Goal: Task Accomplishment & Management: Use online tool/utility

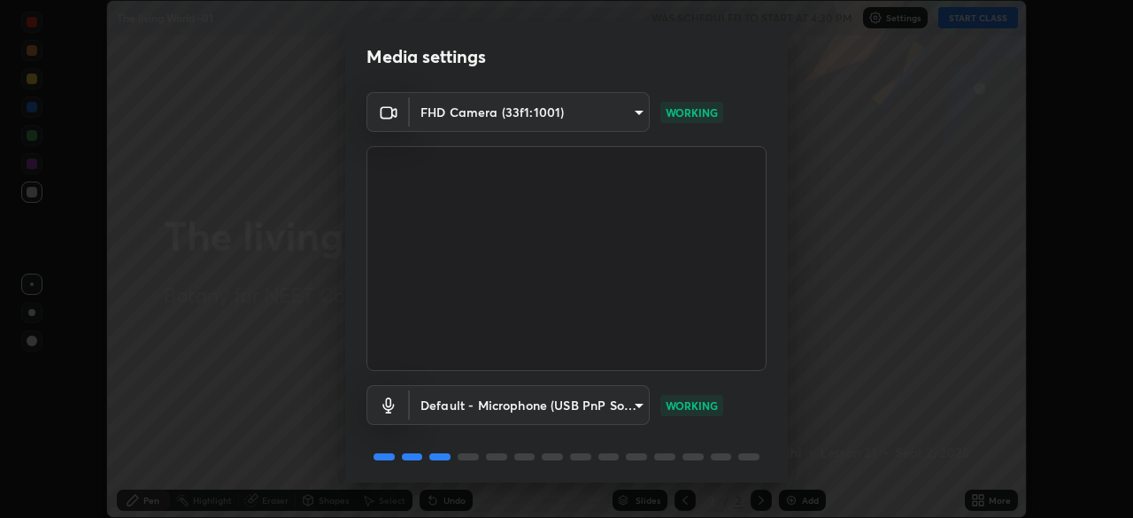
scroll to position [63, 0]
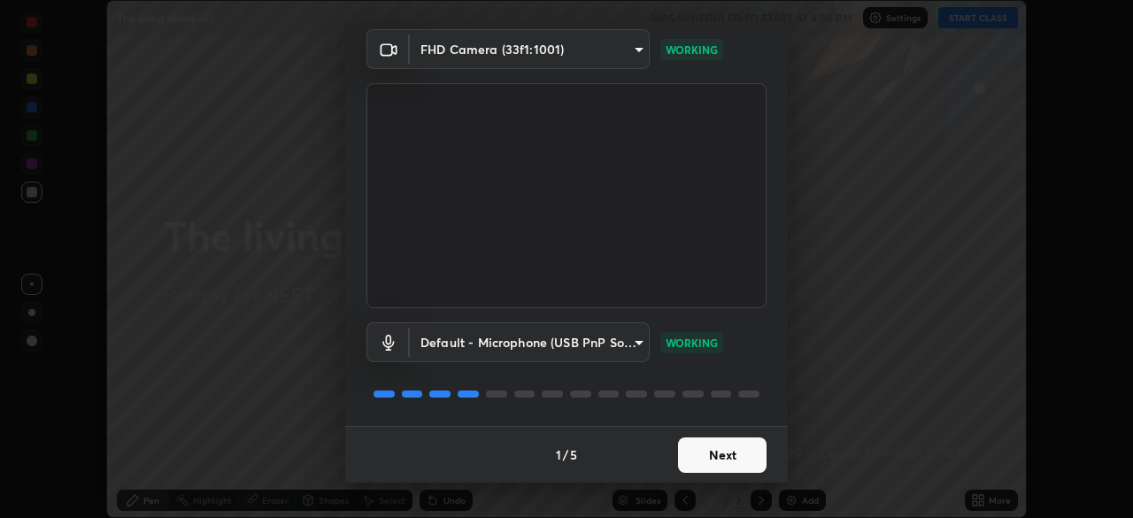
click at [733, 457] on button "Next" at bounding box center [722, 454] width 89 height 35
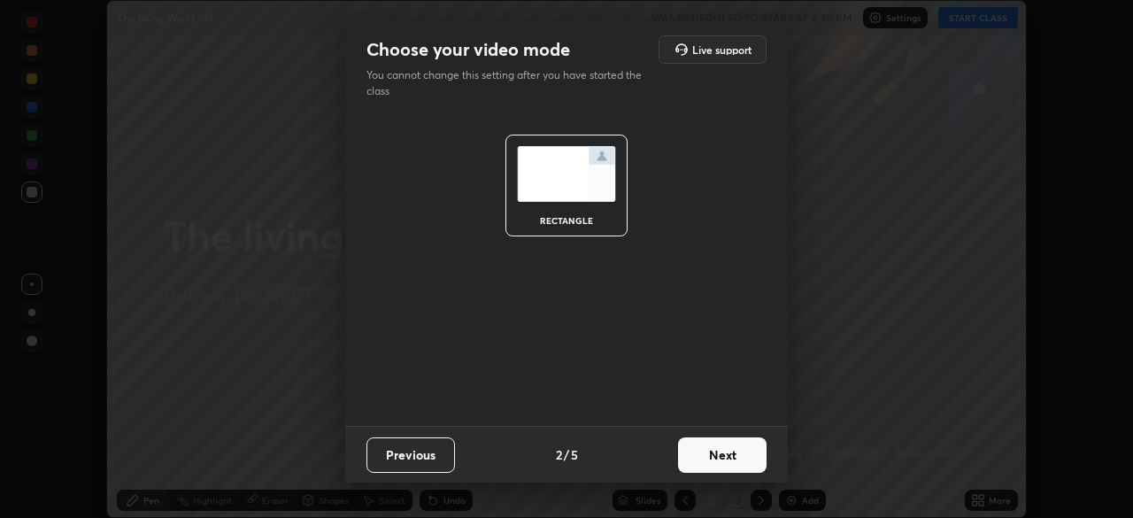
click at [738, 456] on button "Next" at bounding box center [722, 454] width 89 height 35
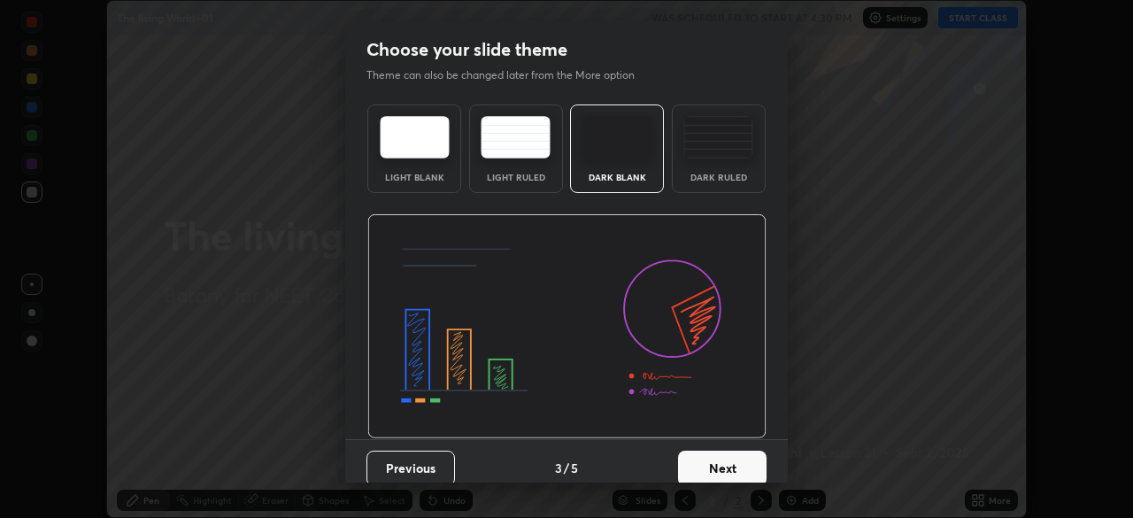
click at [742, 459] on button "Next" at bounding box center [722, 468] width 89 height 35
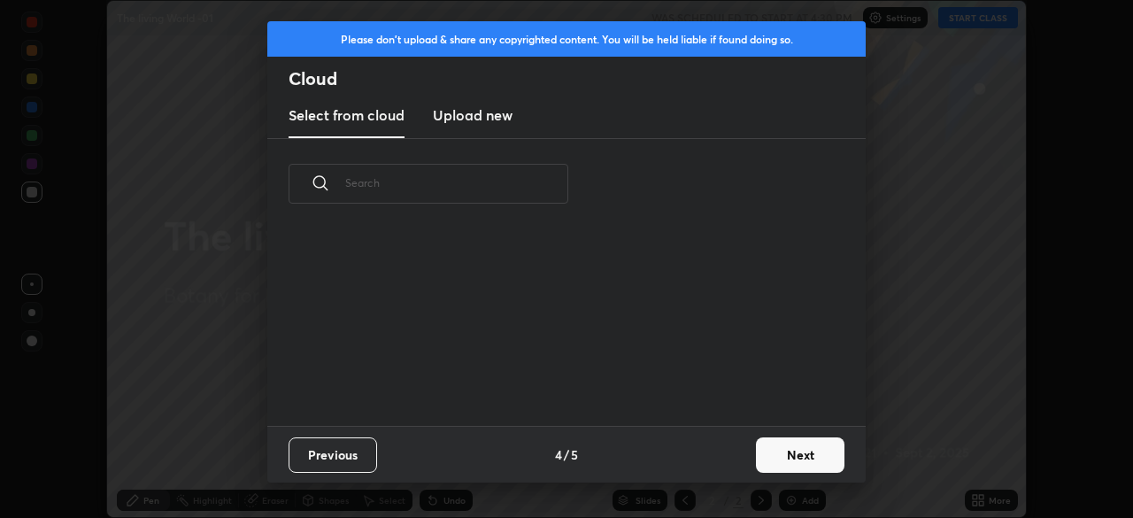
click at [741, 458] on div "Previous 4 / 5 Next" at bounding box center [566, 454] width 598 height 57
click at [776, 453] on button "Next" at bounding box center [800, 454] width 89 height 35
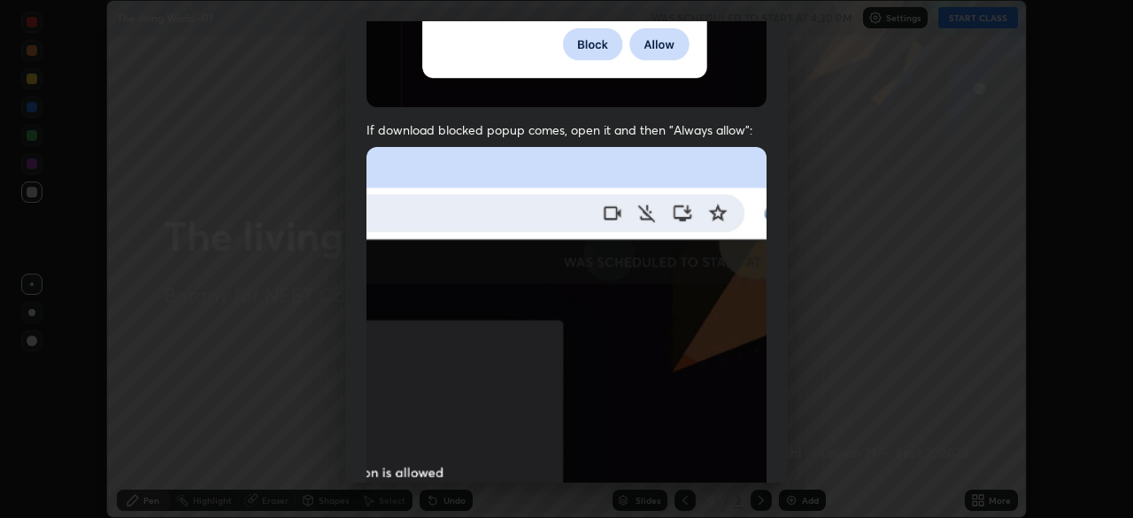
scroll to position [424, 0]
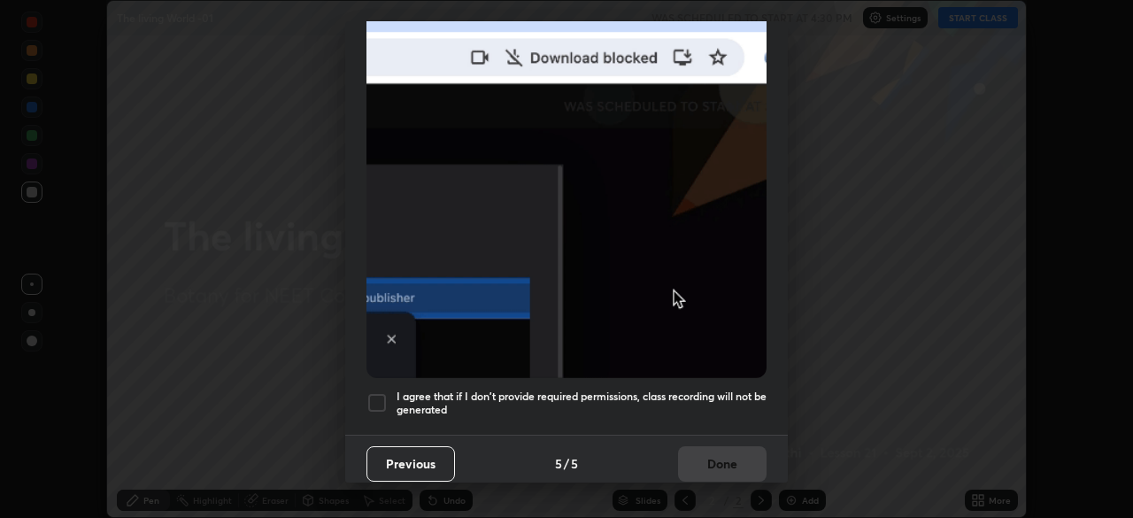
click at [382, 392] on div at bounding box center [377, 402] width 21 height 21
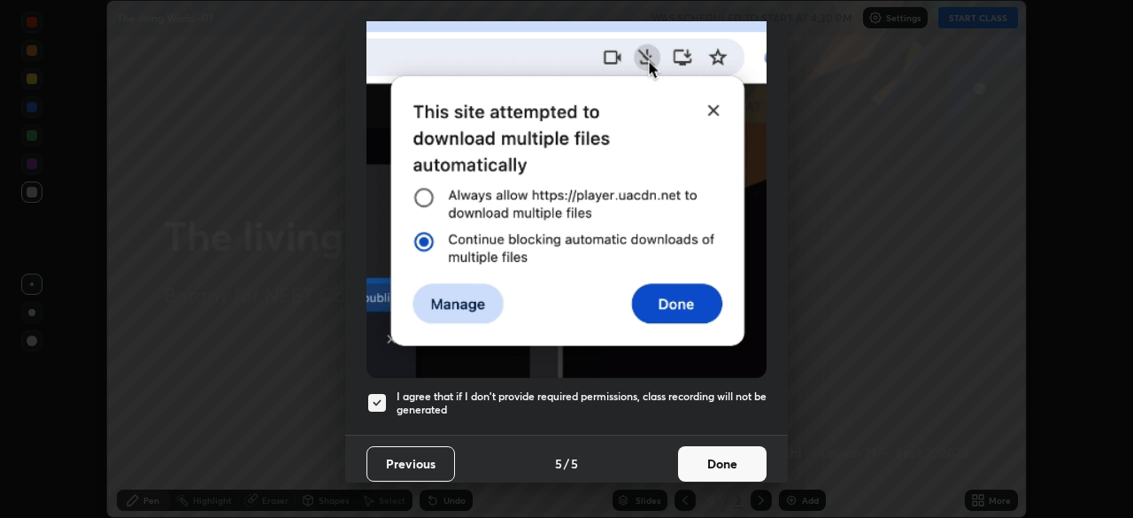
click at [706, 460] on button "Done" at bounding box center [722, 463] width 89 height 35
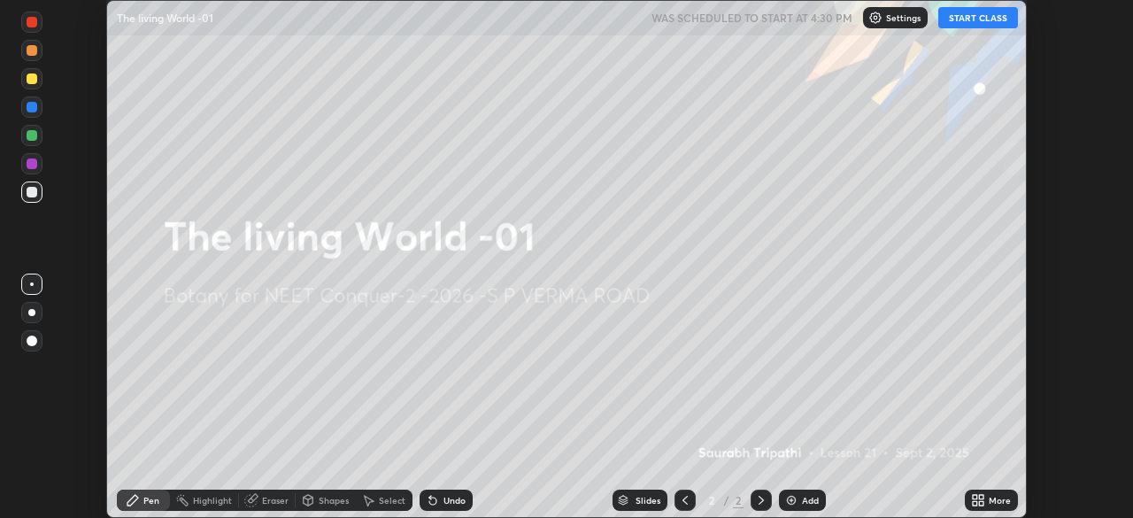
click at [975, 497] on icon at bounding box center [975, 497] width 4 height 4
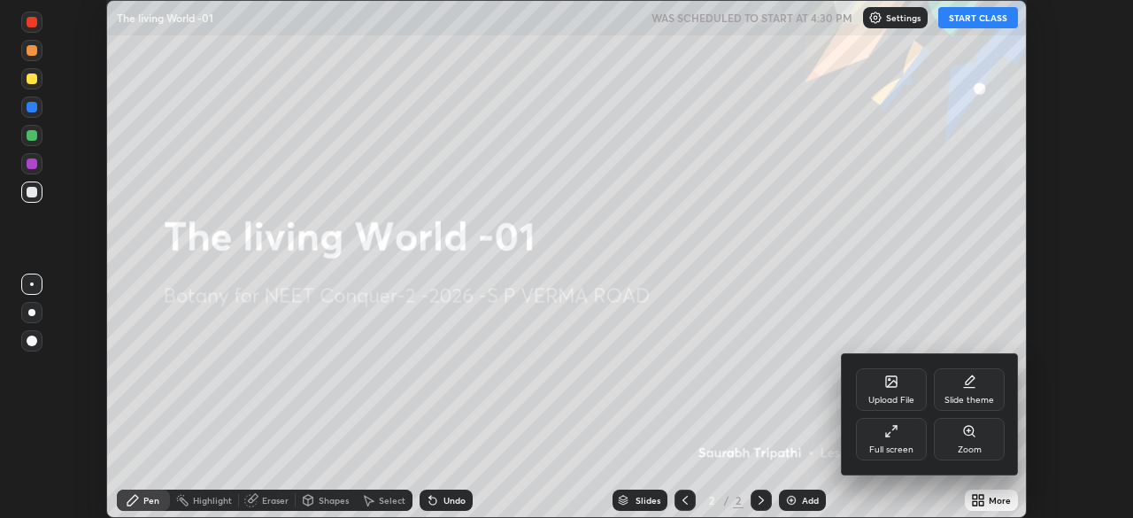
click at [902, 393] on div "Upload File" at bounding box center [891, 389] width 71 height 42
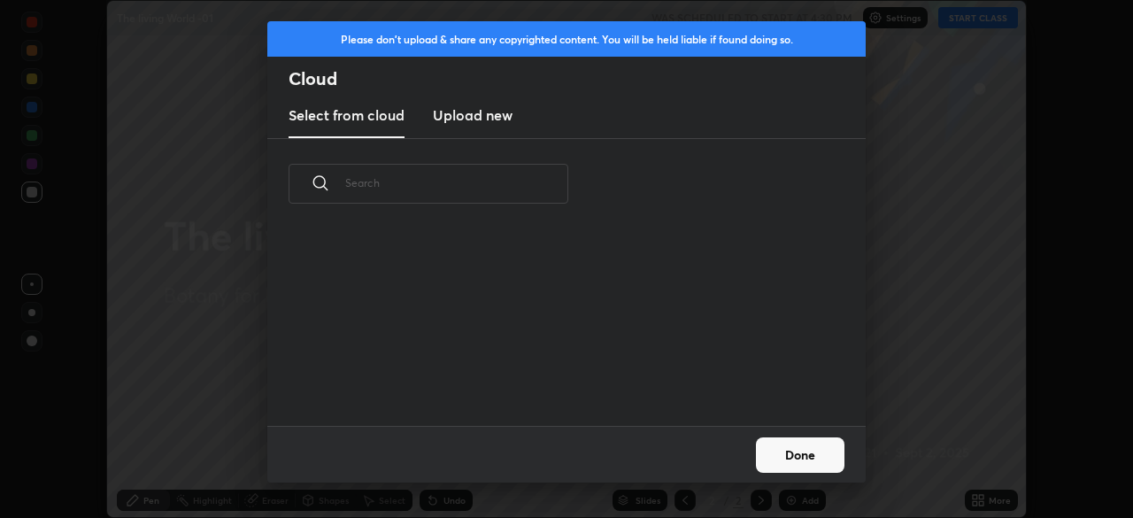
scroll to position [6, 10]
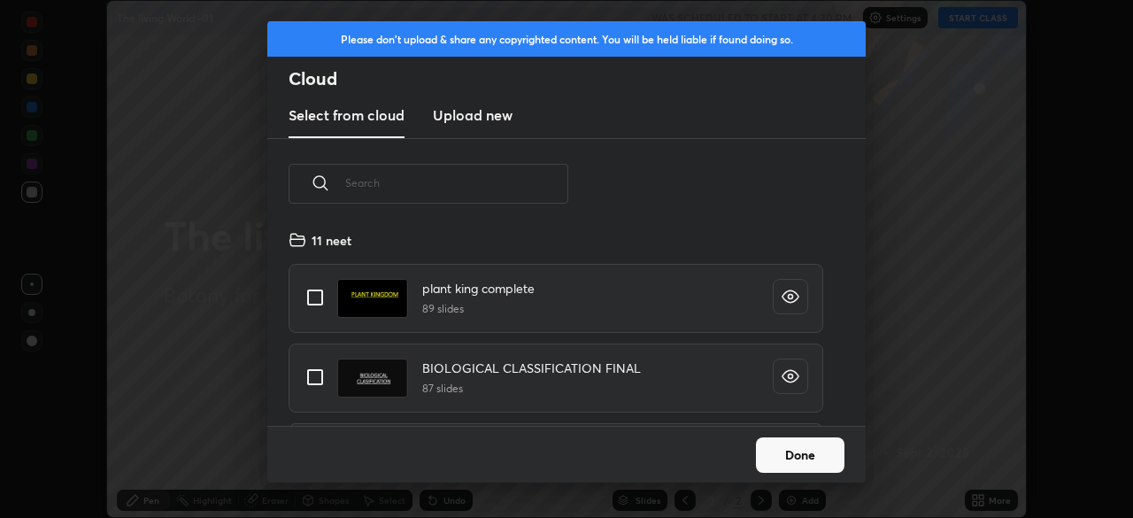
click at [493, 112] on h3 "Upload new" at bounding box center [473, 114] width 80 height 21
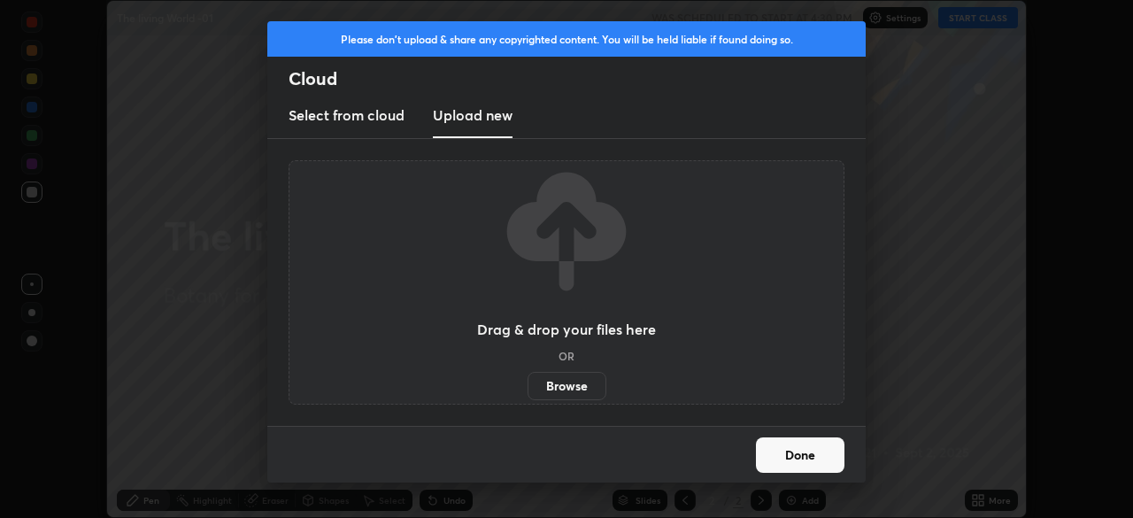
click at [563, 381] on label "Browse" at bounding box center [567, 386] width 79 height 28
click at [528, 381] on input "Browse" at bounding box center [528, 386] width 0 height 28
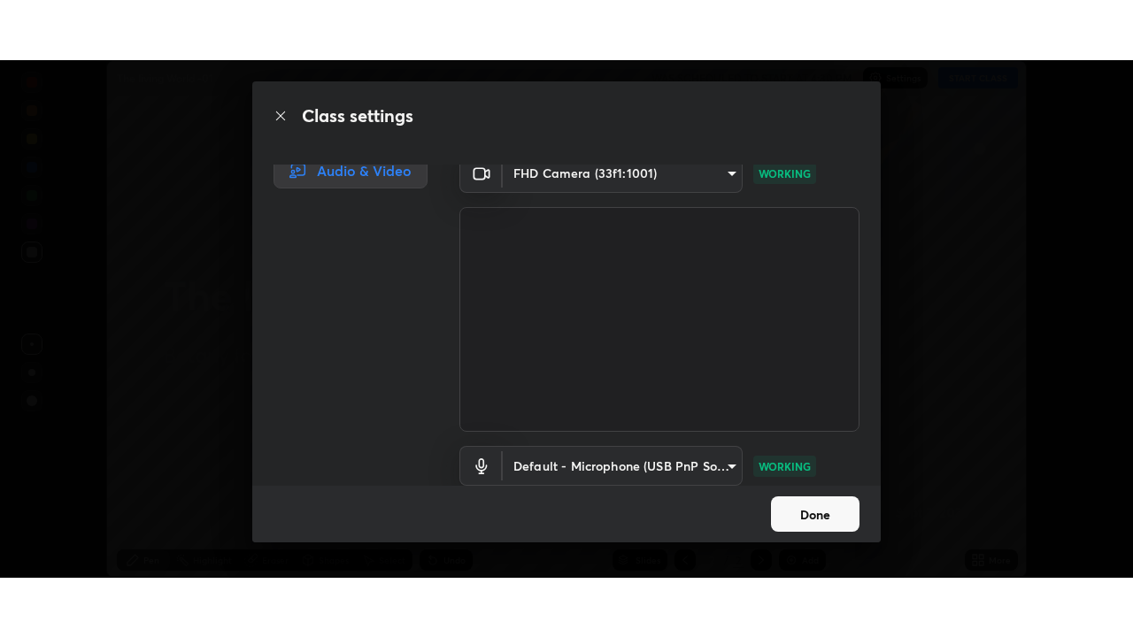
scroll to position [12, 0]
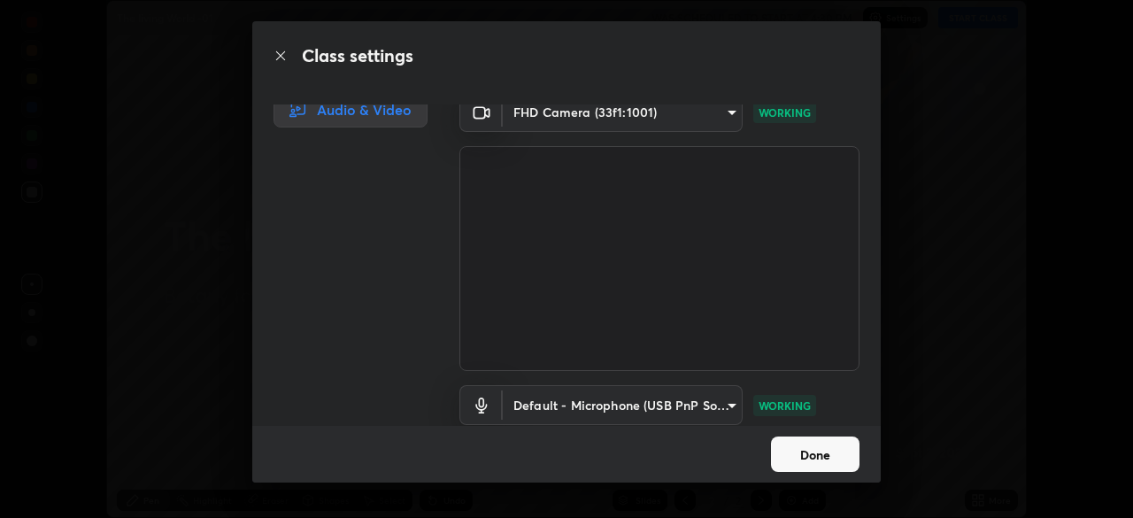
click at [814, 455] on button "Done" at bounding box center [815, 453] width 89 height 35
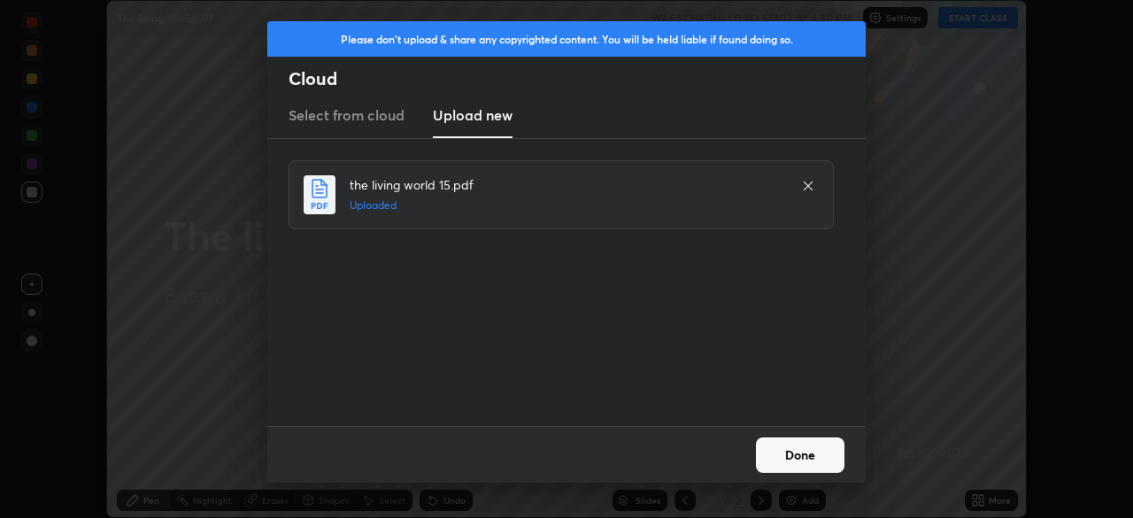
click at [809, 452] on button "Done" at bounding box center [800, 454] width 89 height 35
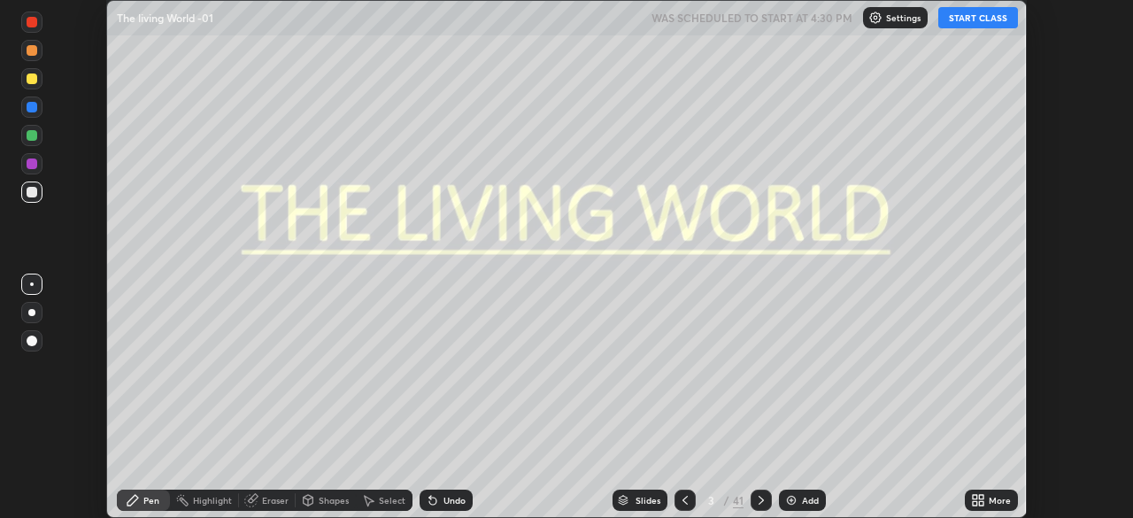
click at [981, 497] on icon at bounding box center [981, 497] width 4 height 4
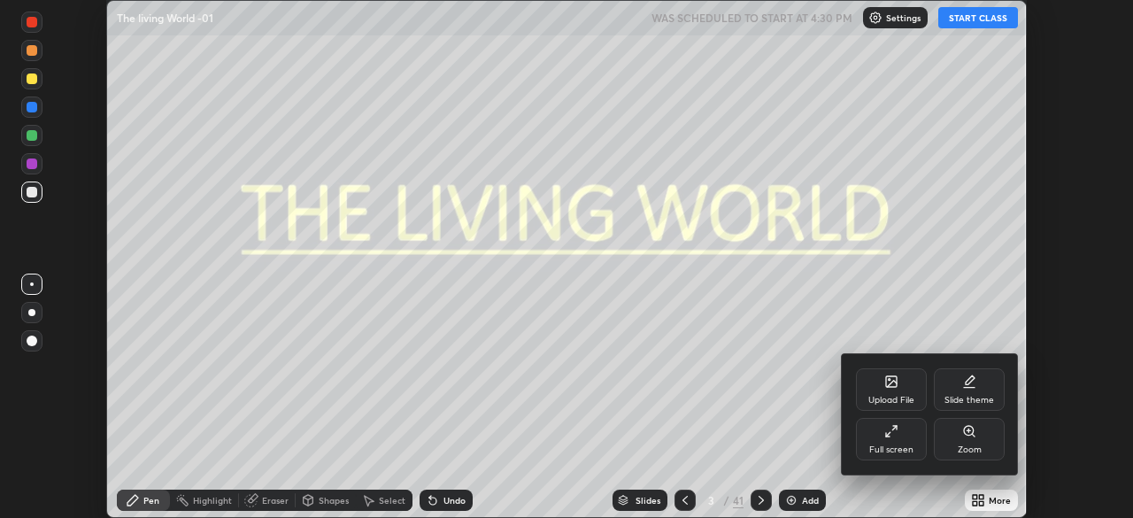
click at [907, 439] on div "Full screen" at bounding box center [891, 439] width 71 height 42
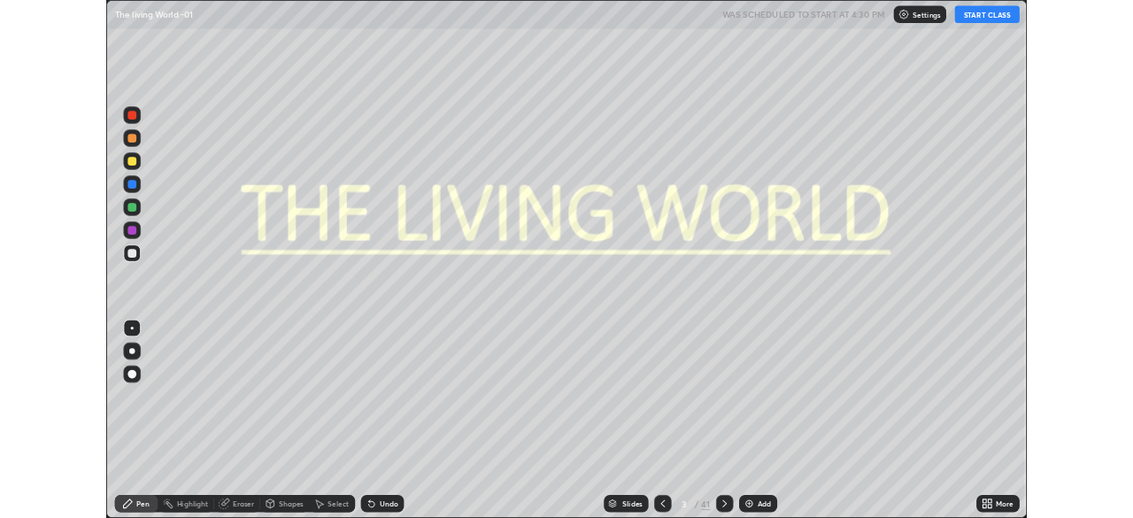
scroll to position [637, 1133]
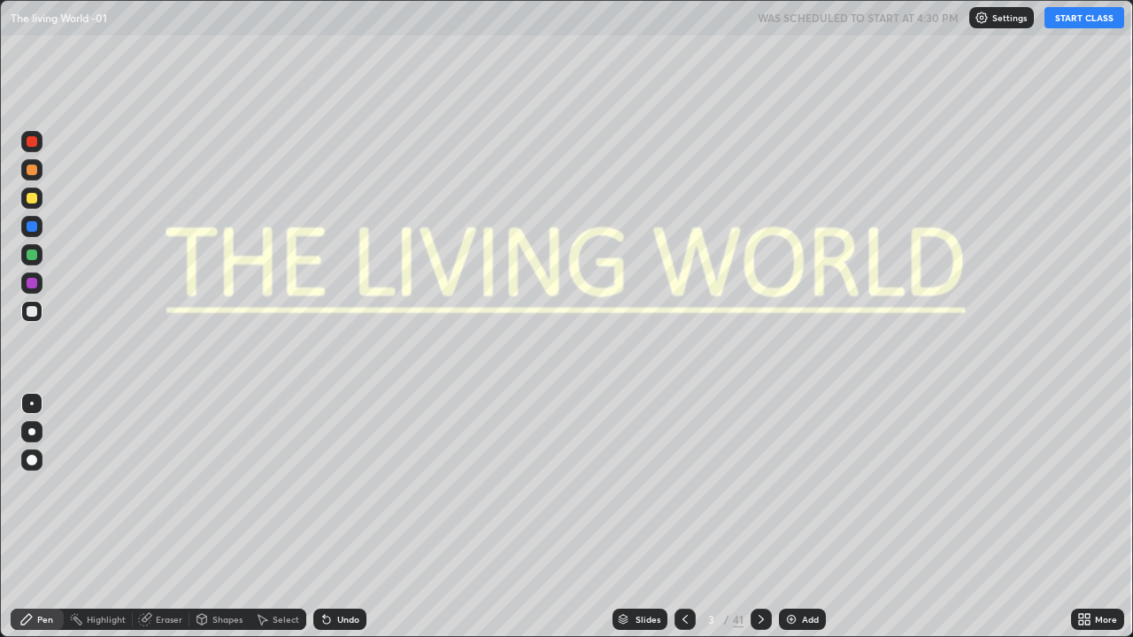
click at [1090, 21] on button "START CLASS" at bounding box center [1085, 17] width 80 height 21
click at [1086, 517] on icon at bounding box center [1087, 623] width 4 height 4
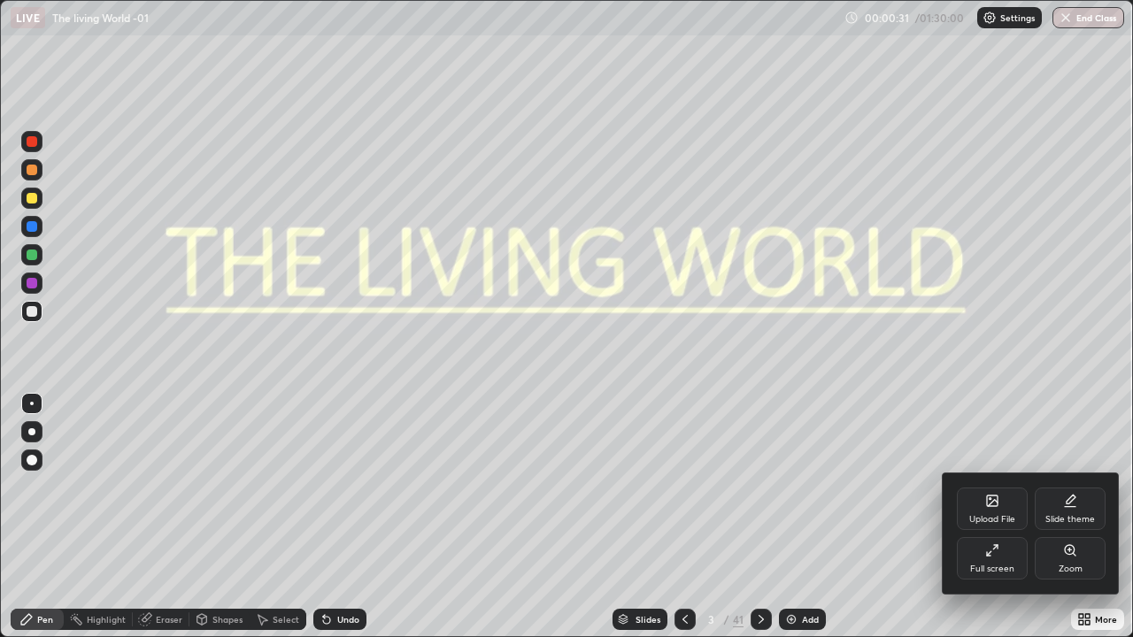
click at [990, 517] on icon at bounding box center [992, 551] width 14 height 14
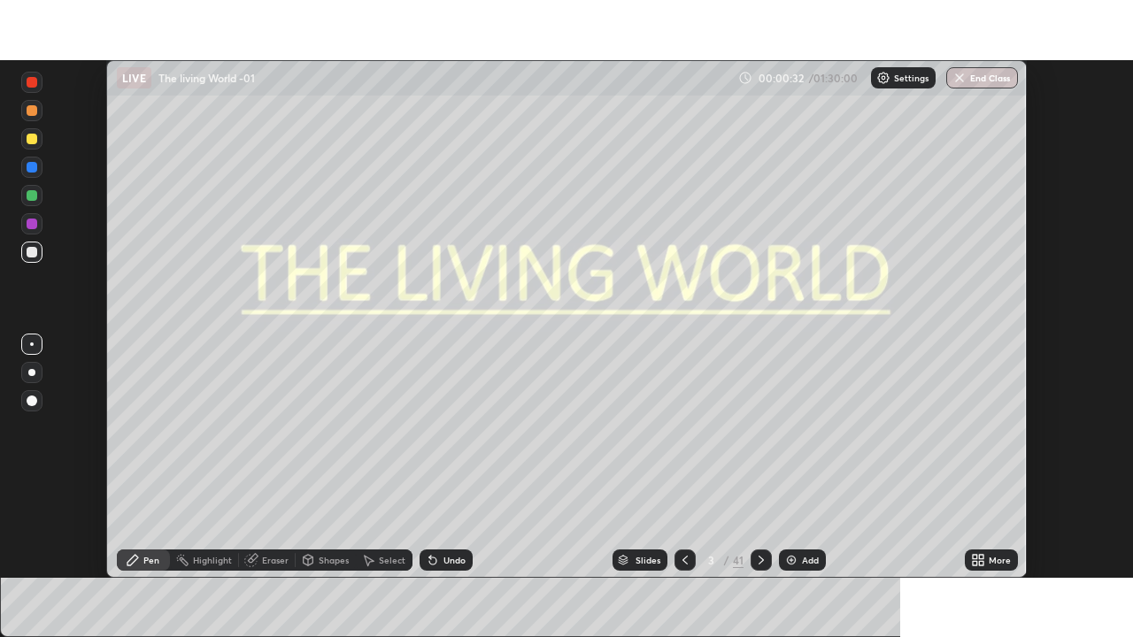
scroll to position [88017, 87402]
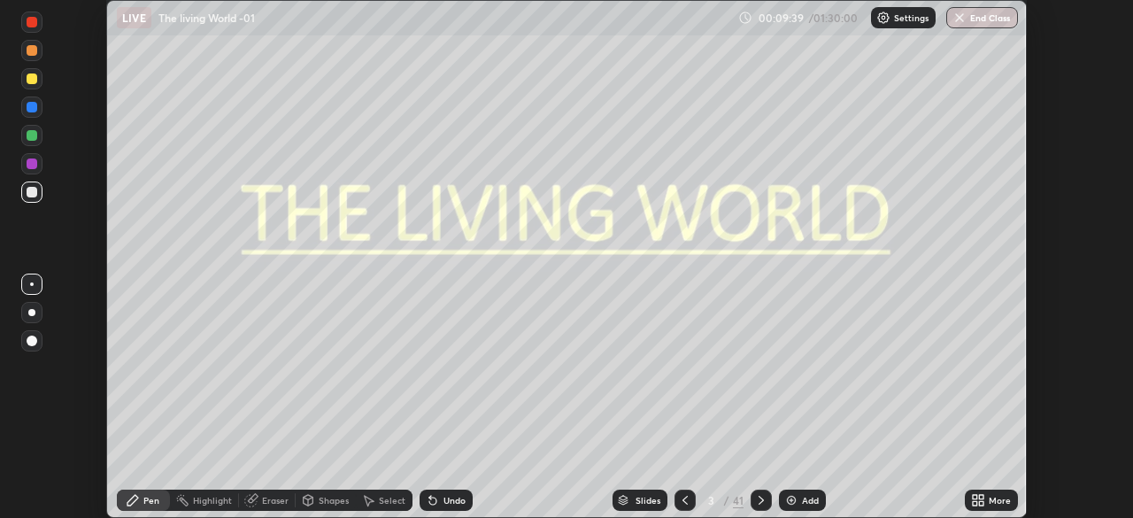
click at [979, 504] on icon at bounding box center [981, 503] width 4 height 4
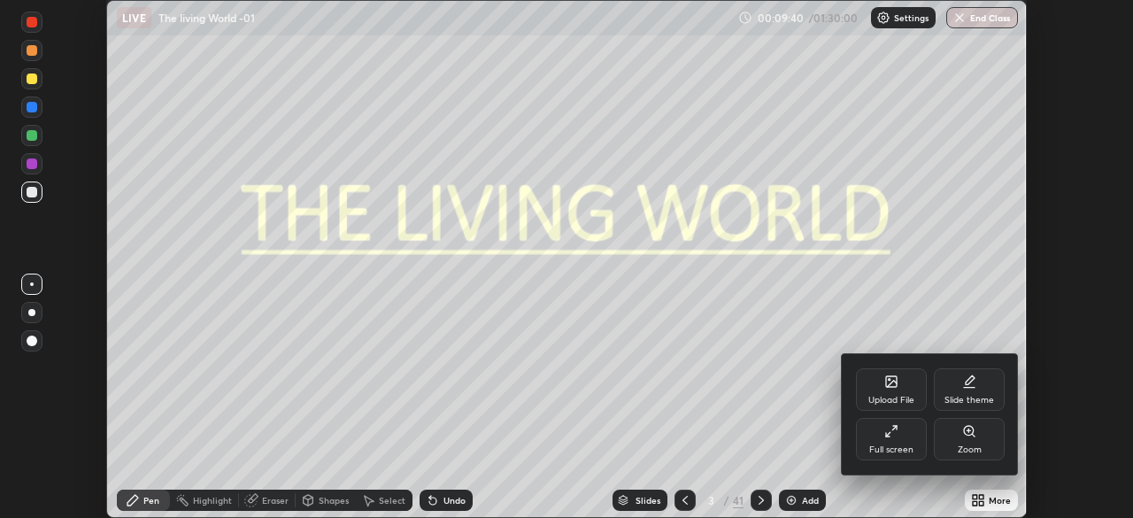
click at [904, 445] on div "Full screen" at bounding box center [891, 449] width 44 height 9
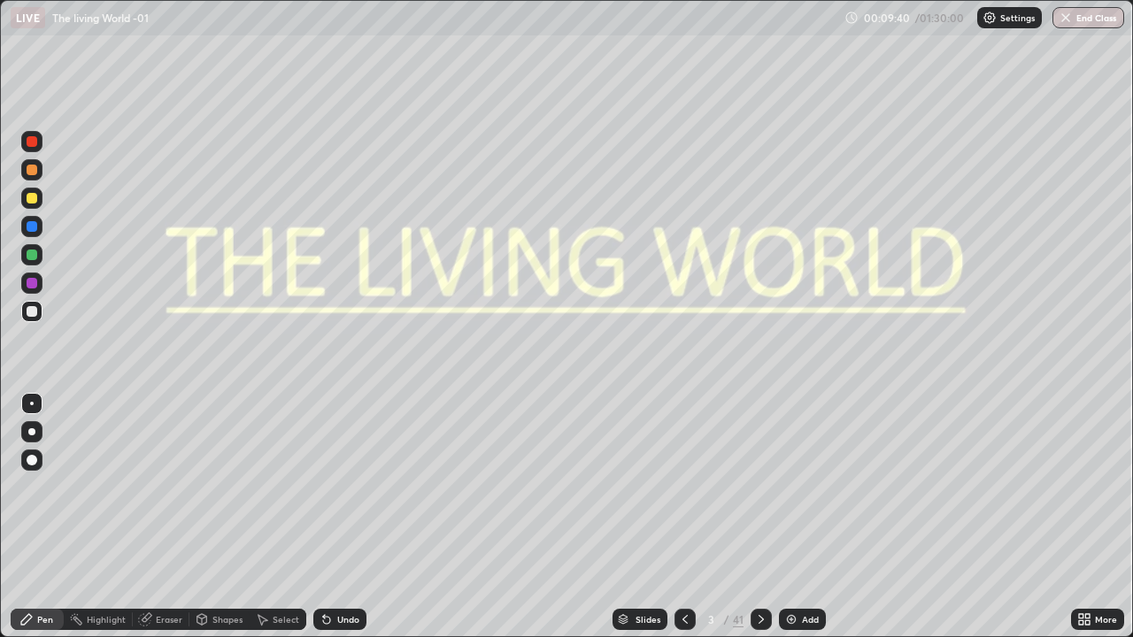
scroll to position [637, 1133]
click at [760, 517] on icon at bounding box center [761, 620] width 14 height 14
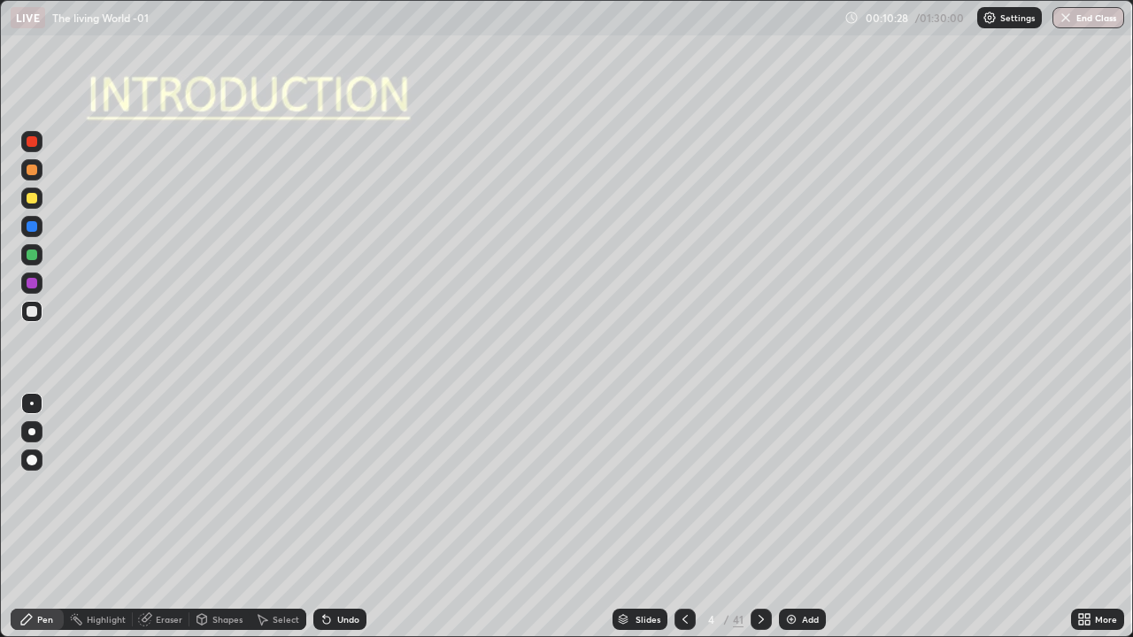
click at [761, 517] on icon at bounding box center [761, 620] width 14 height 14
click at [683, 517] on icon at bounding box center [685, 620] width 14 height 14
click at [36, 197] on div at bounding box center [32, 198] width 11 height 11
click at [36, 202] on div at bounding box center [31, 198] width 21 height 21
click at [35, 457] on div at bounding box center [32, 460] width 11 height 11
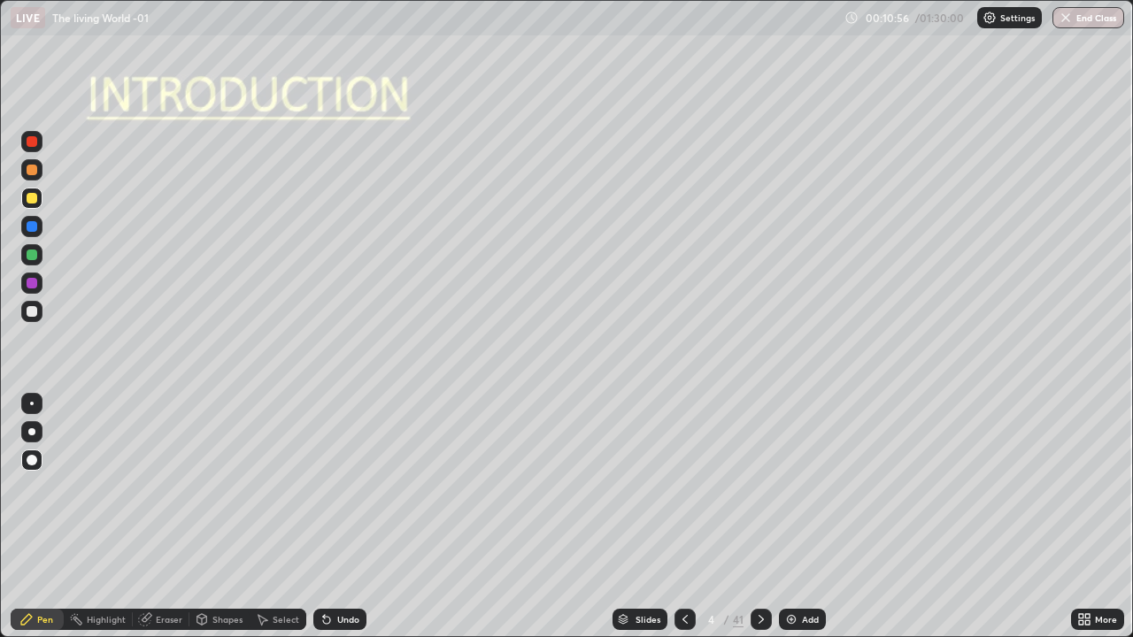
click at [35, 198] on div at bounding box center [32, 198] width 11 height 11
click at [33, 198] on div at bounding box center [32, 198] width 11 height 11
click at [35, 310] on div at bounding box center [32, 311] width 11 height 11
click at [339, 517] on div "Undo" at bounding box center [348, 619] width 22 height 9
click at [340, 517] on div "Undo" at bounding box center [348, 619] width 22 height 9
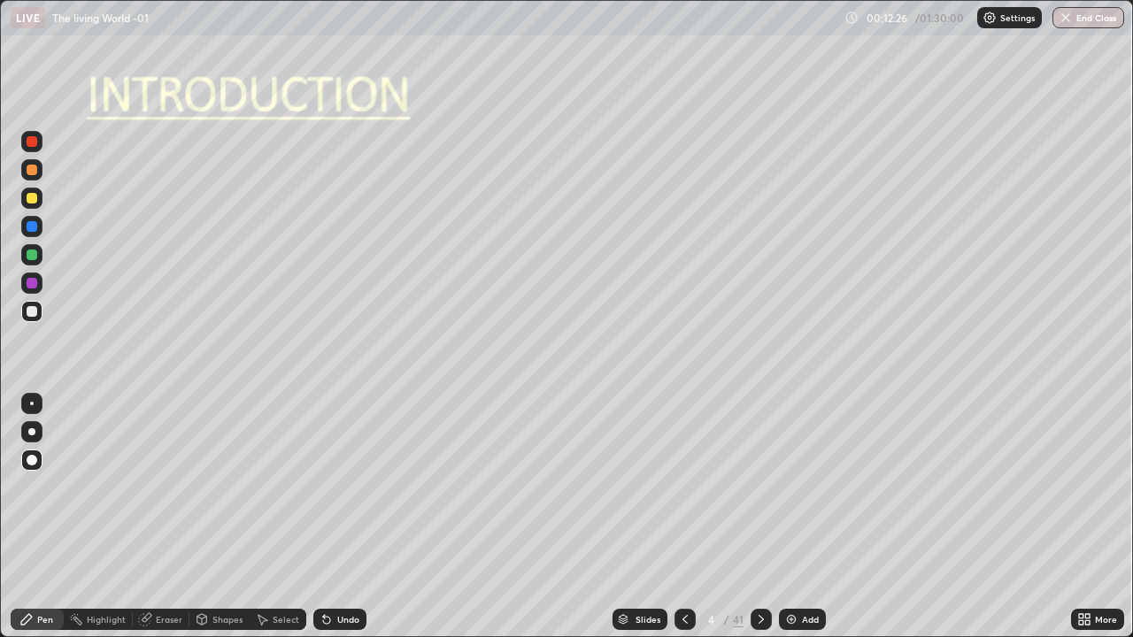
click at [147, 517] on div "Eraser" at bounding box center [161, 619] width 57 height 21
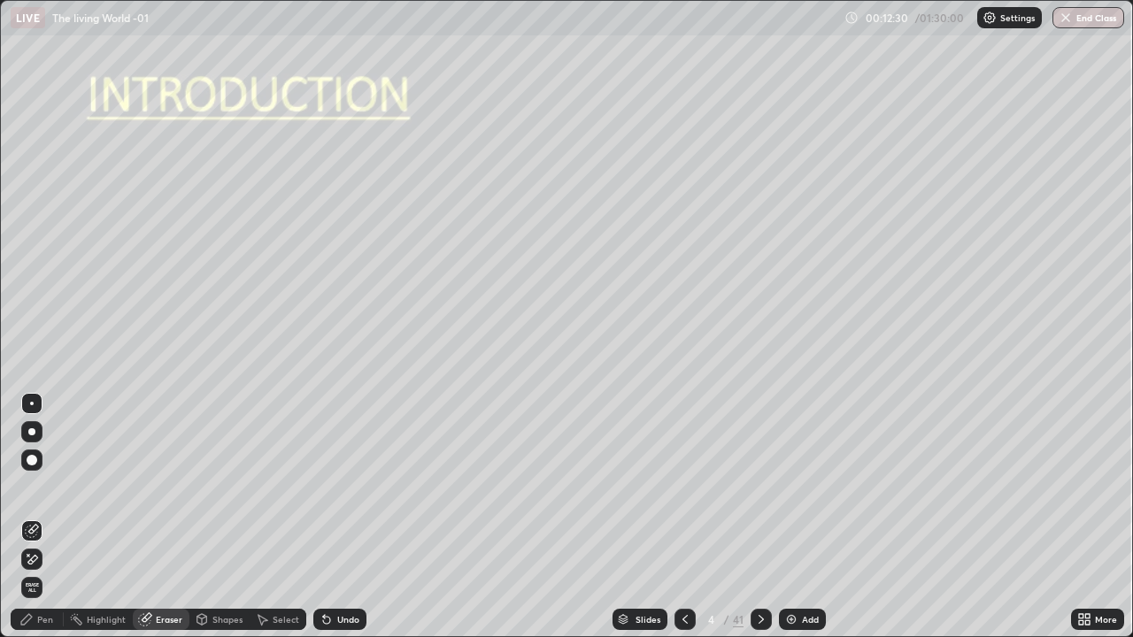
click at [50, 517] on div "Pen" at bounding box center [45, 619] width 16 height 9
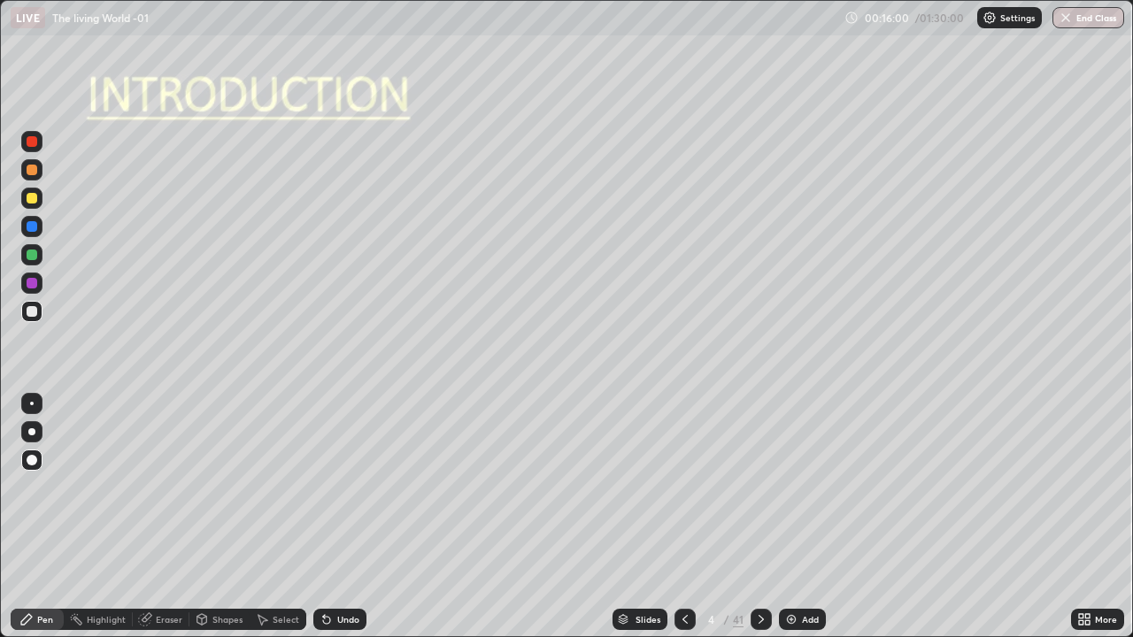
click at [760, 517] on icon at bounding box center [761, 620] width 14 height 14
click at [34, 311] on div at bounding box center [32, 311] width 11 height 11
click at [36, 202] on div at bounding box center [31, 198] width 21 height 21
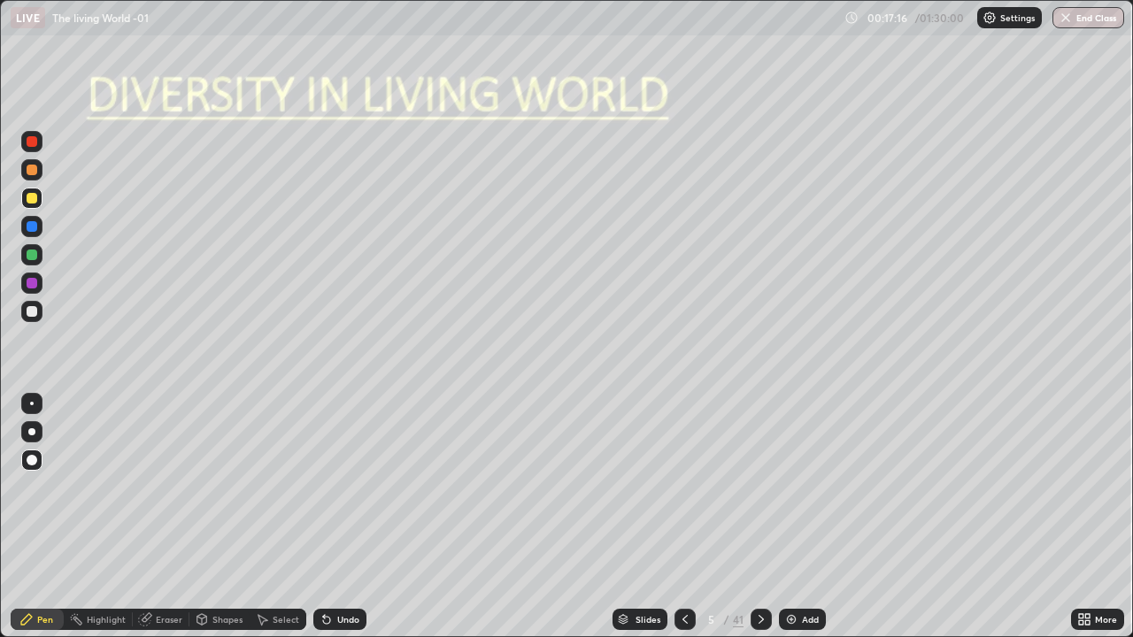
click at [344, 517] on div "Undo" at bounding box center [348, 619] width 22 height 9
click at [350, 517] on div "Undo" at bounding box center [348, 619] width 22 height 9
click at [39, 284] on div at bounding box center [31, 283] width 21 height 21
click at [217, 517] on div "Shapes" at bounding box center [219, 619] width 60 height 21
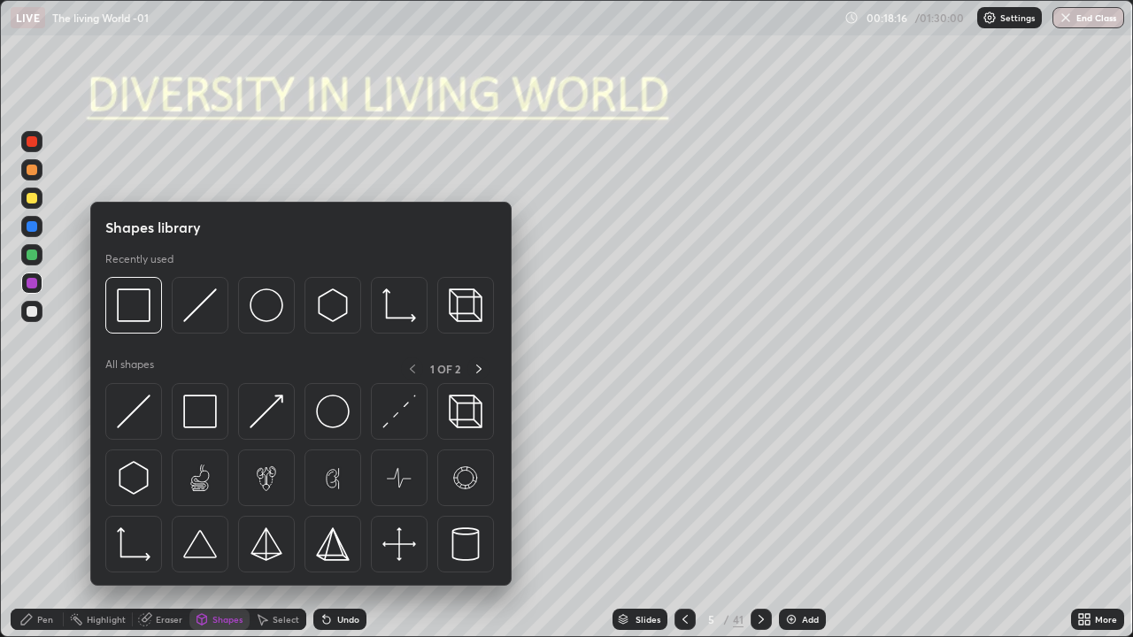
click at [31, 244] on div at bounding box center [31, 254] width 21 height 21
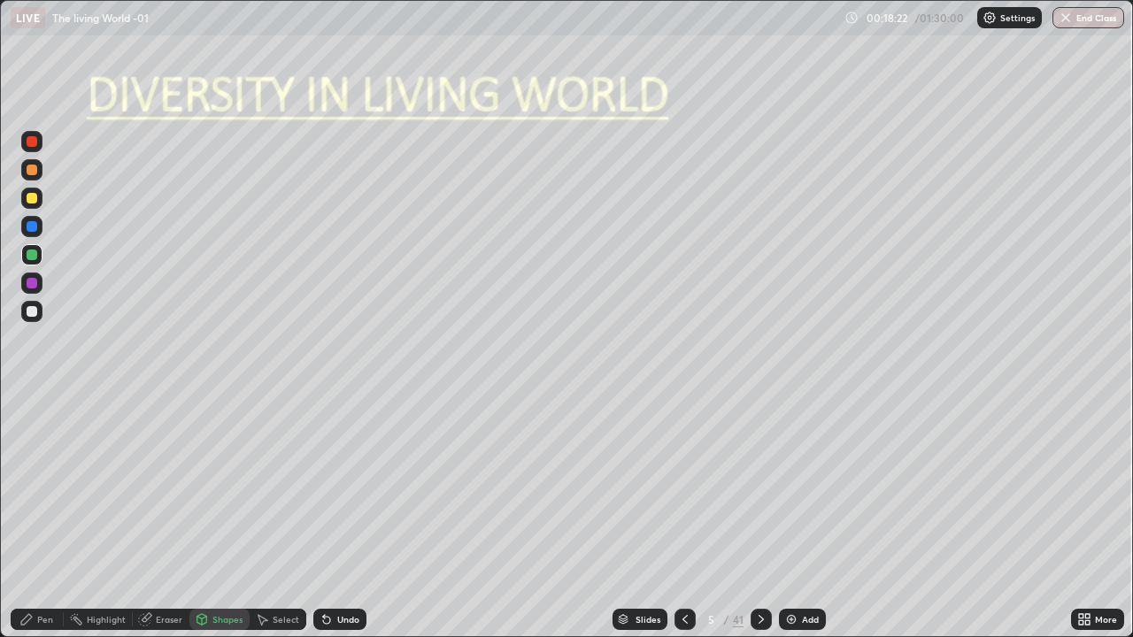
click at [47, 517] on div "Pen" at bounding box center [45, 619] width 16 height 9
click at [33, 452] on div at bounding box center [31, 460] width 21 height 21
click at [35, 254] on div at bounding box center [32, 255] width 11 height 11
click at [158, 517] on div "Eraser" at bounding box center [161, 619] width 57 height 21
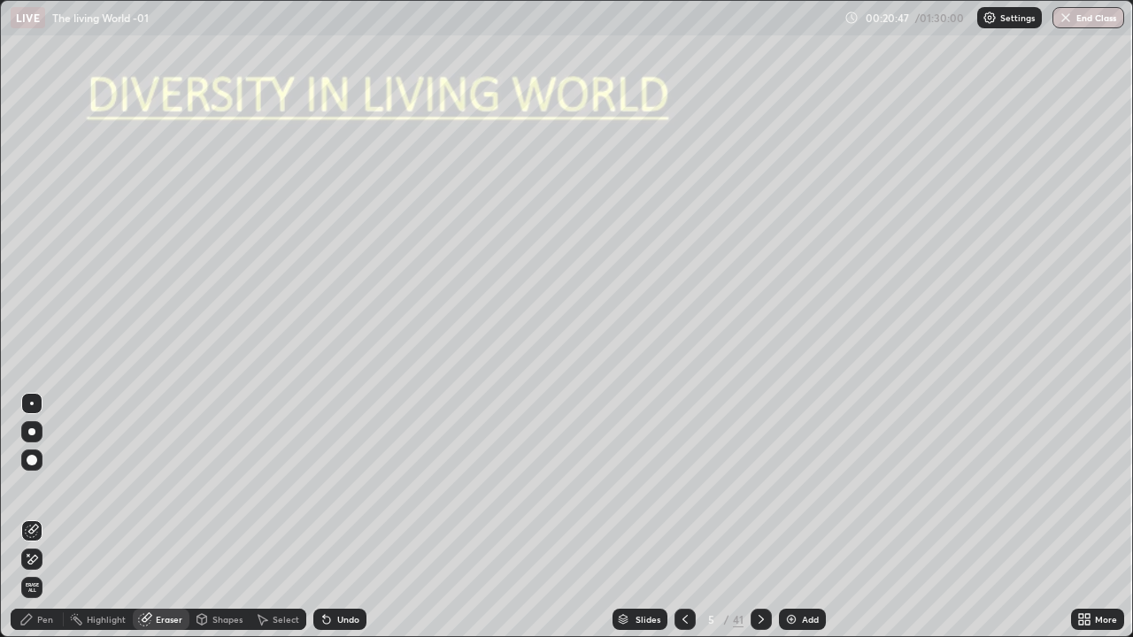
click at [32, 517] on icon at bounding box center [32, 559] width 14 height 15
click at [41, 517] on div "Pen" at bounding box center [45, 619] width 16 height 9
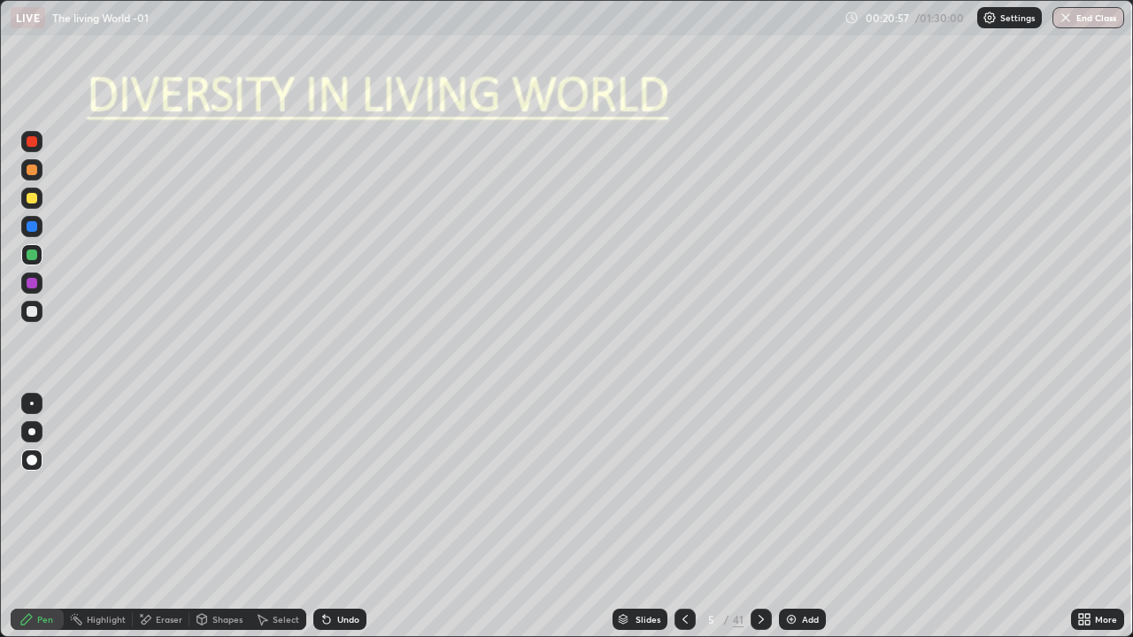
click at [33, 460] on div at bounding box center [32, 460] width 11 height 11
click at [34, 433] on div at bounding box center [31, 432] width 7 height 7
click at [38, 204] on div at bounding box center [31, 198] width 21 height 21
click at [34, 313] on div at bounding box center [32, 311] width 11 height 11
click at [340, 517] on div "Undo" at bounding box center [348, 619] width 22 height 9
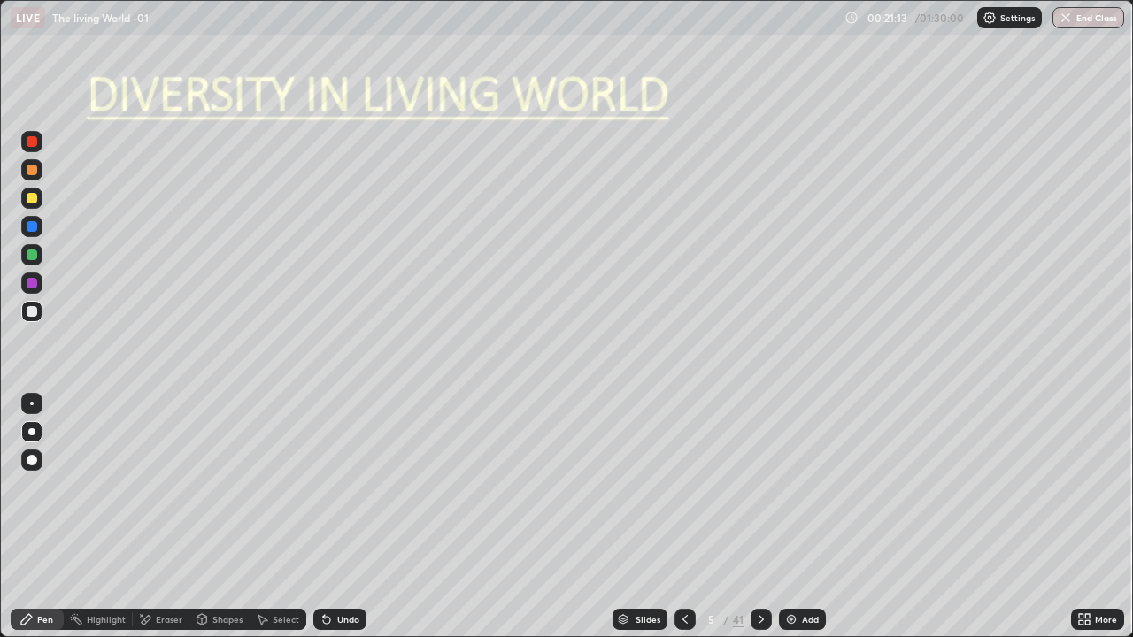
click at [343, 517] on div "Undo" at bounding box center [348, 619] width 22 height 9
click at [341, 517] on div "Undo" at bounding box center [348, 619] width 22 height 9
click at [343, 517] on div "Undo" at bounding box center [348, 619] width 22 height 9
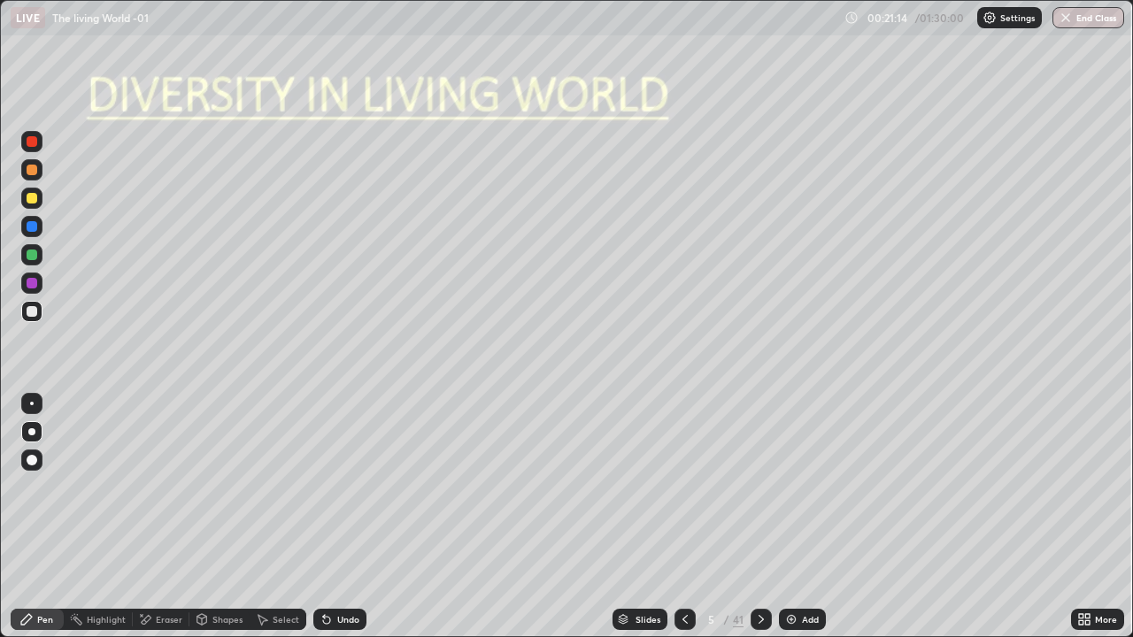
click at [343, 517] on div "Undo" at bounding box center [348, 619] width 22 height 9
click at [28, 198] on div at bounding box center [32, 198] width 11 height 11
click at [348, 517] on div "Undo" at bounding box center [348, 619] width 22 height 9
click at [351, 517] on div "Undo" at bounding box center [348, 619] width 22 height 9
click at [34, 254] on div at bounding box center [32, 255] width 11 height 11
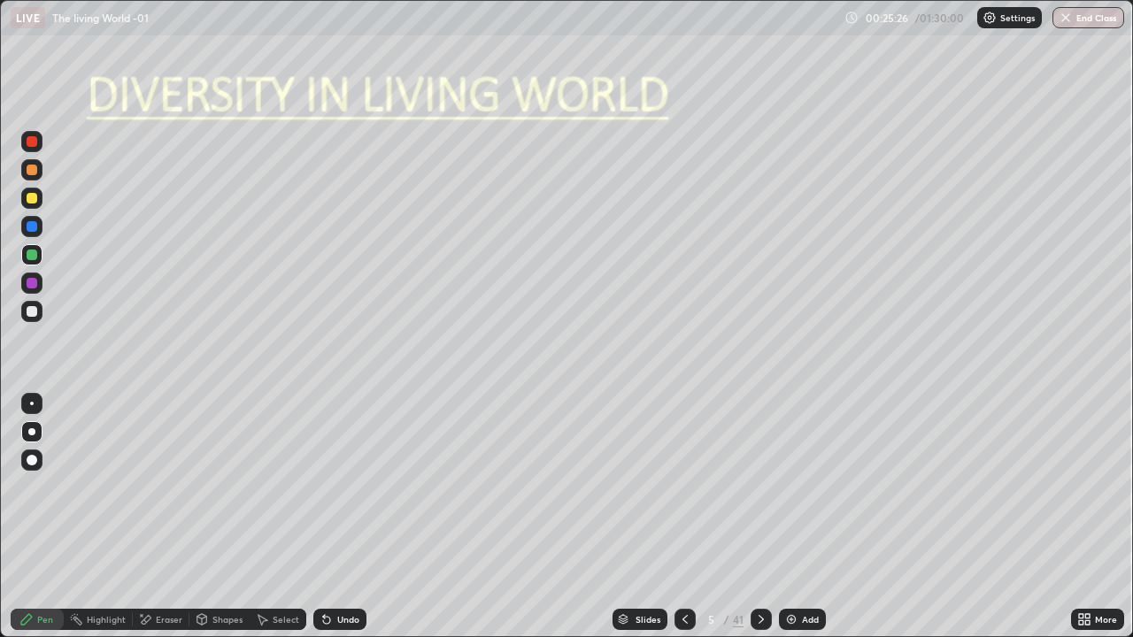
click at [324, 517] on icon at bounding box center [326, 620] width 7 height 7
click at [758, 517] on icon at bounding box center [761, 620] width 14 height 14
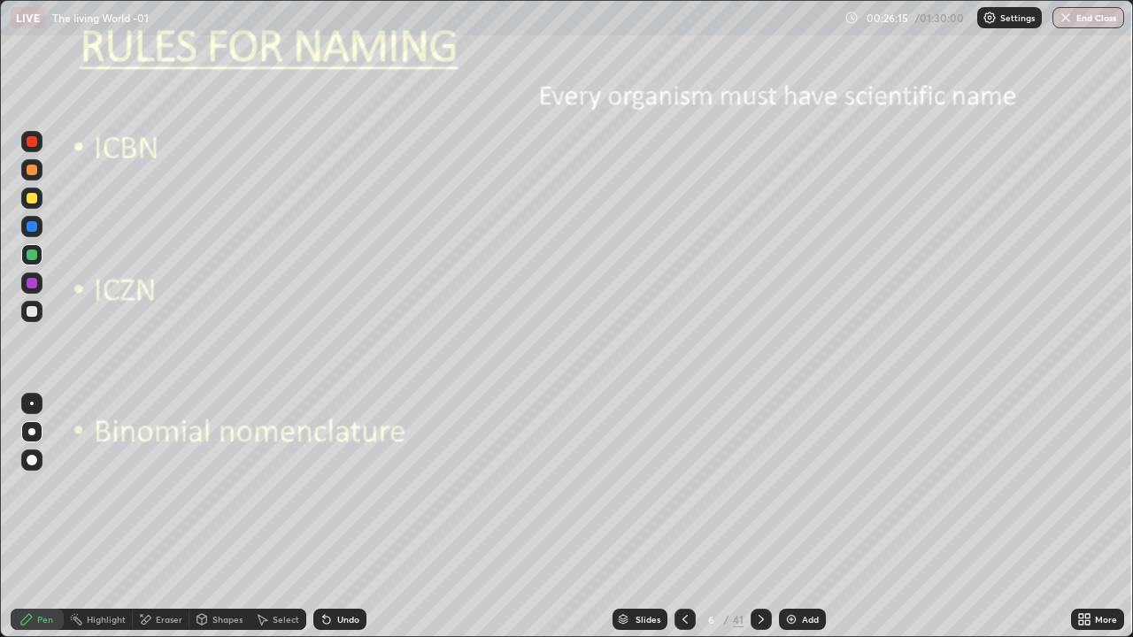
click at [683, 517] on icon at bounding box center [685, 619] width 5 height 9
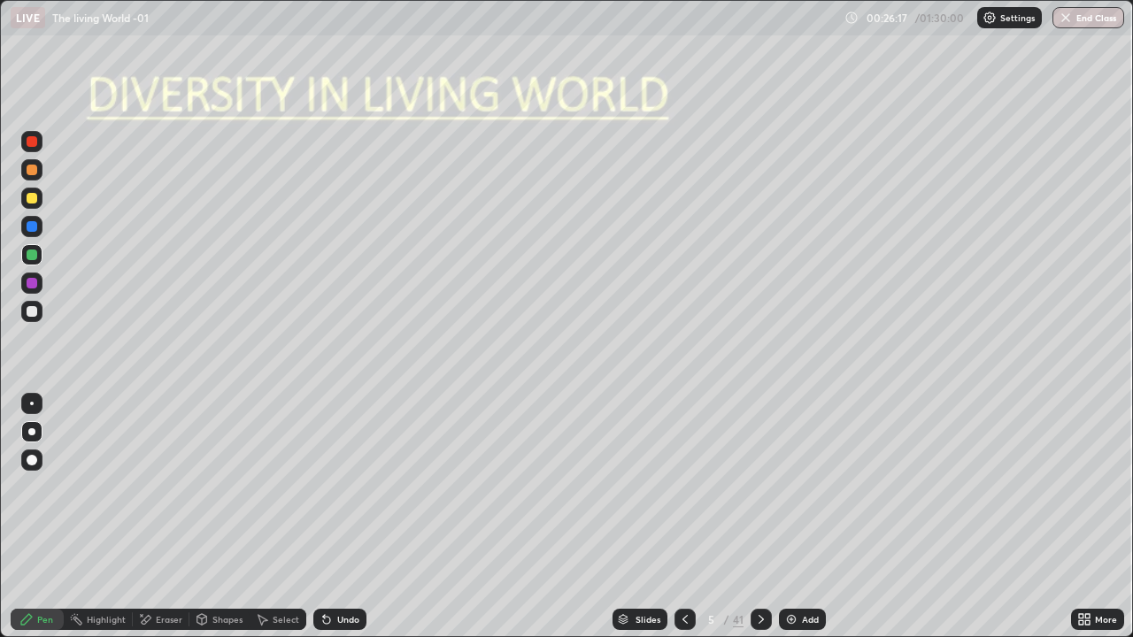
click at [807, 517] on div "Add" at bounding box center [810, 619] width 17 height 9
click at [38, 467] on div at bounding box center [31, 460] width 21 height 21
click at [32, 199] on div at bounding box center [32, 198] width 11 height 11
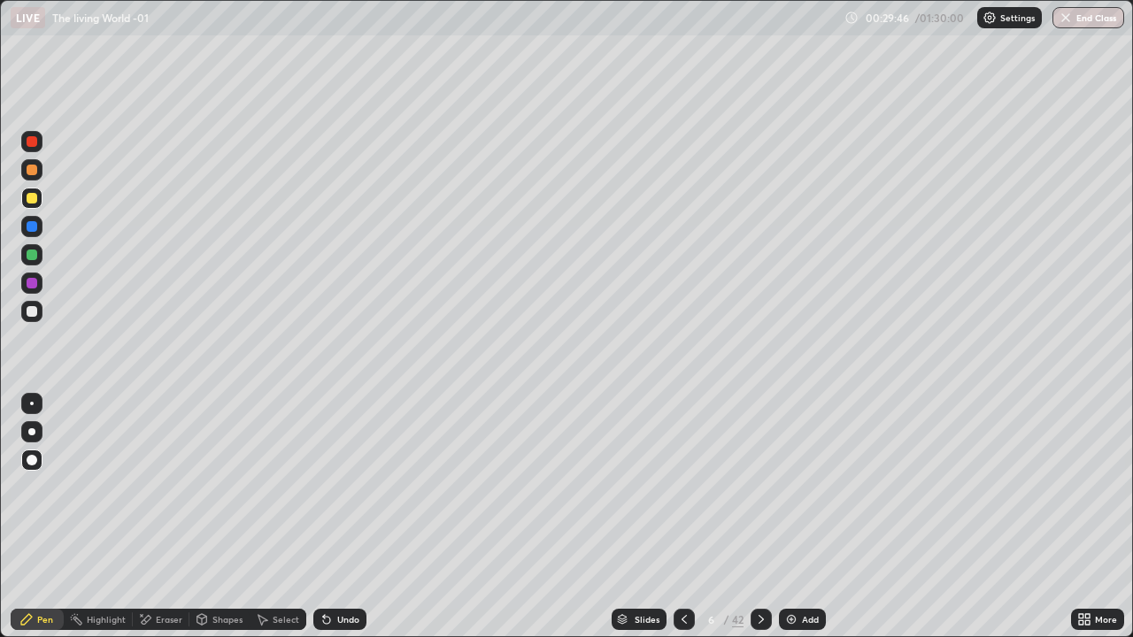
click at [42, 200] on div at bounding box center [31, 198] width 21 height 21
click at [758, 517] on icon at bounding box center [761, 620] width 14 height 14
click at [32, 432] on div at bounding box center [31, 432] width 7 height 7
click at [29, 199] on div at bounding box center [32, 198] width 11 height 11
click at [30, 314] on div at bounding box center [32, 311] width 11 height 11
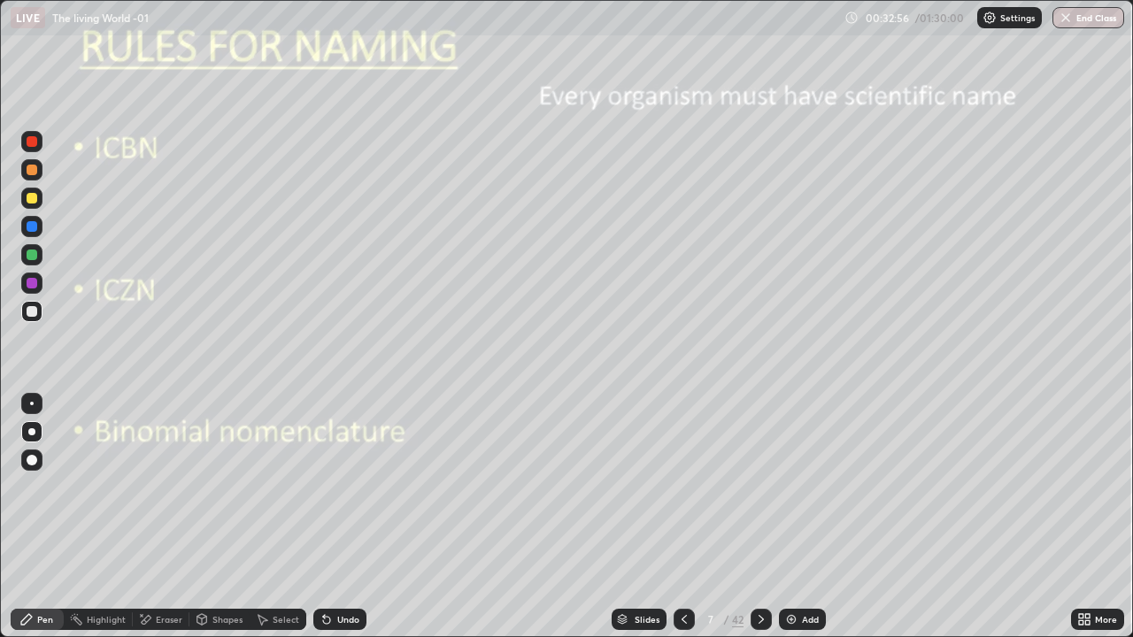
click at [145, 517] on icon at bounding box center [145, 620] width 14 height 15
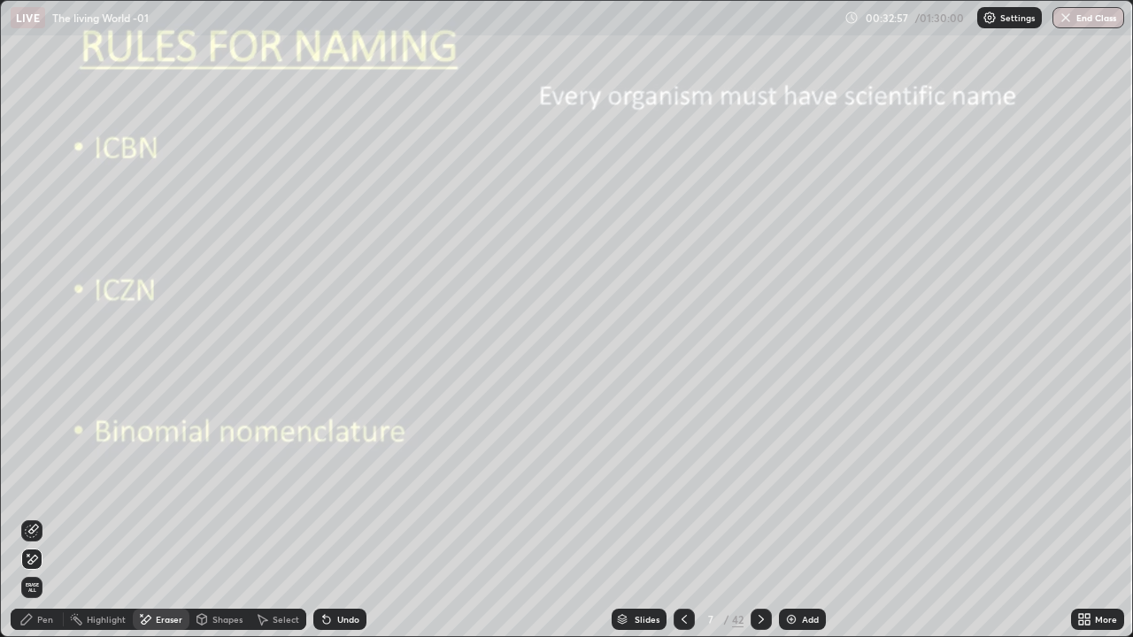
click at [36, 517] on icon at bounding box center [32, 531] width 14 height 14
click at [46, 517] on div "Pen" at bounding box center [45, 619] width 16 height 9
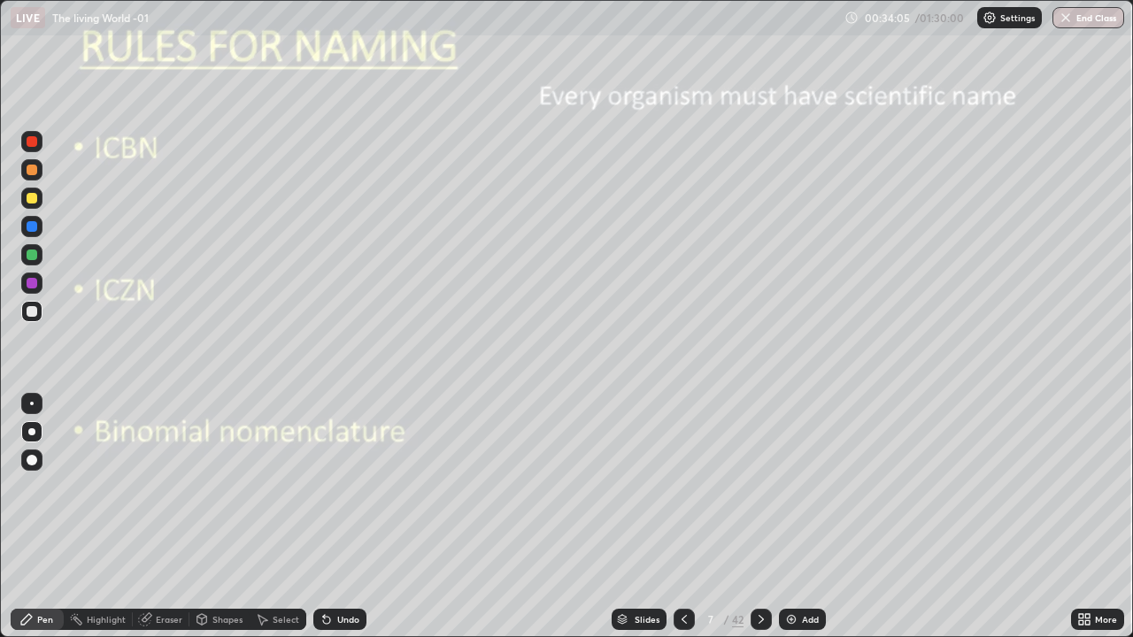
click at [352, 517] on div "Undo" at bounding box center [339, 619] width 53 height 21
click at [356, 517] on div "Undo" at bounding box center [339, 619] width 53 height 21
click at [355, 517] on div "Undo" at bounding box center [339, 619] width 53 height 21
click at [358, 517] on div "Undo" at bounding box center [339, 619] width 53 height 21
click at [357, 517] on div "Undo" at bounding box center [339, 619] width 53 height 21
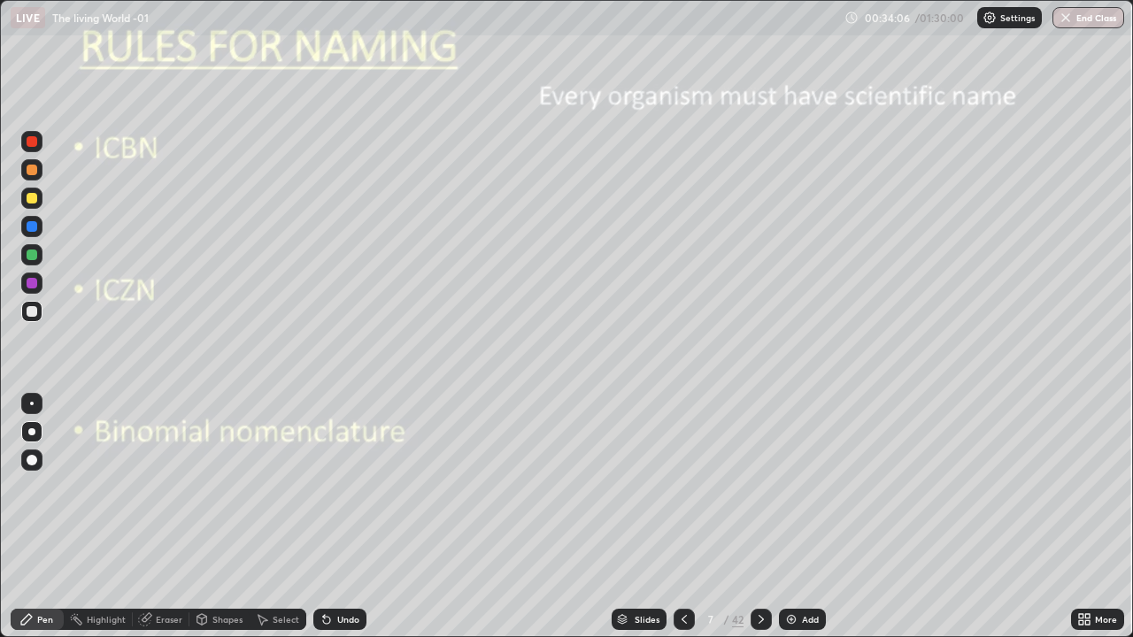
click at [356, 517] on div "Undo" at bounding box center [339, 619] width 53 height 21
click at [357, 517] on div "Undo" at bounding box center [339, 619] width 53 height 21
click at [358, 517] on div "Undo" at bounding box center [339, 619] width 53 height 21
click at [349, 517] on div "Undo" at bounding box center [339, 619] width 53 height 21
click at [352, 517] on div "Undo" at bounding box center [339, 619] width 53 height 21
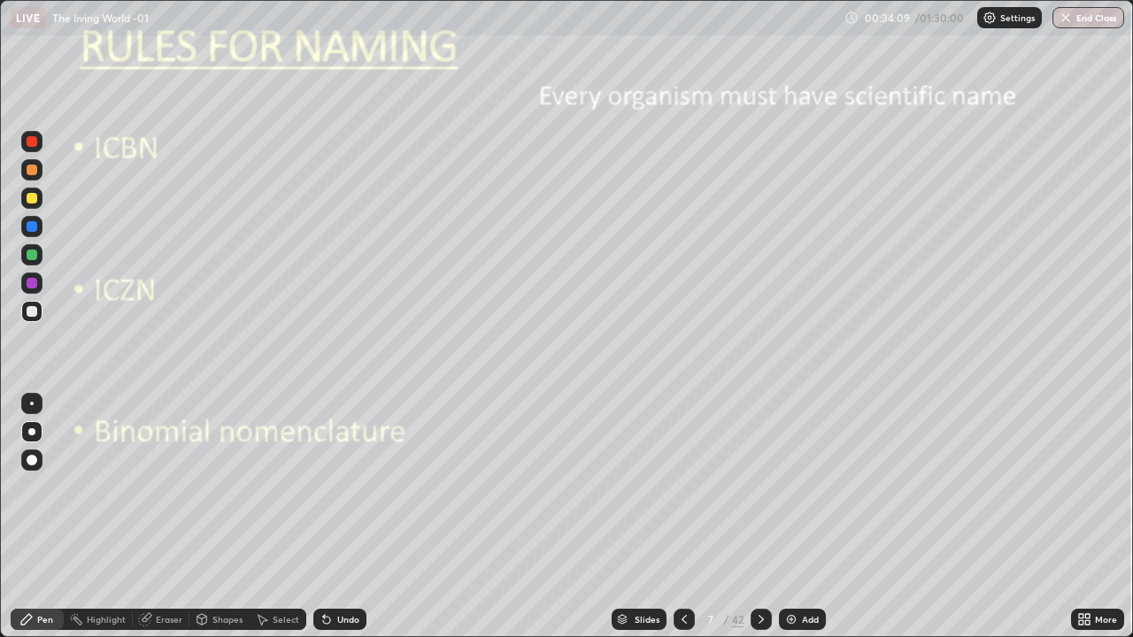
click at [348, 517] on div "Undo" at bounding box center [339, 619] width 53 height 21
click at [350, 517] on div "Undo" at bounding box center [339, 619] width 53 height 21
click at [345, 517] on div "Undo" at bounding box center [339, 619] width 53 height 21
click at [346, 517] on div "Undo" at bounding box center [339, 619] width 53 height 21
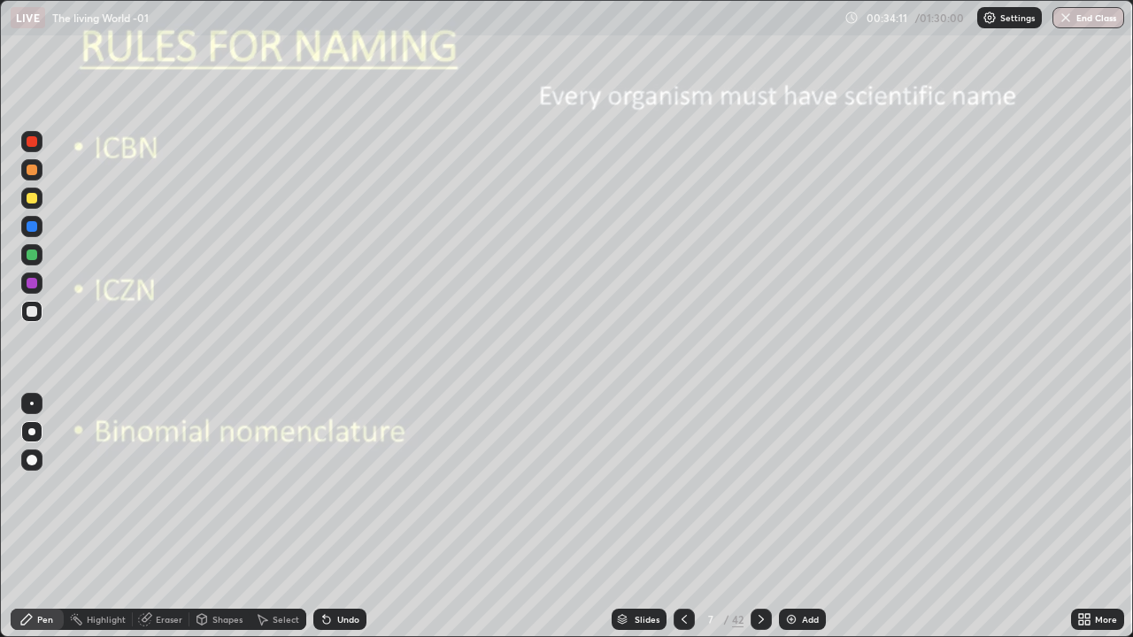
click at [160, 517] on div "Eraser" at bounding box center [169, 619] width 27 height 9
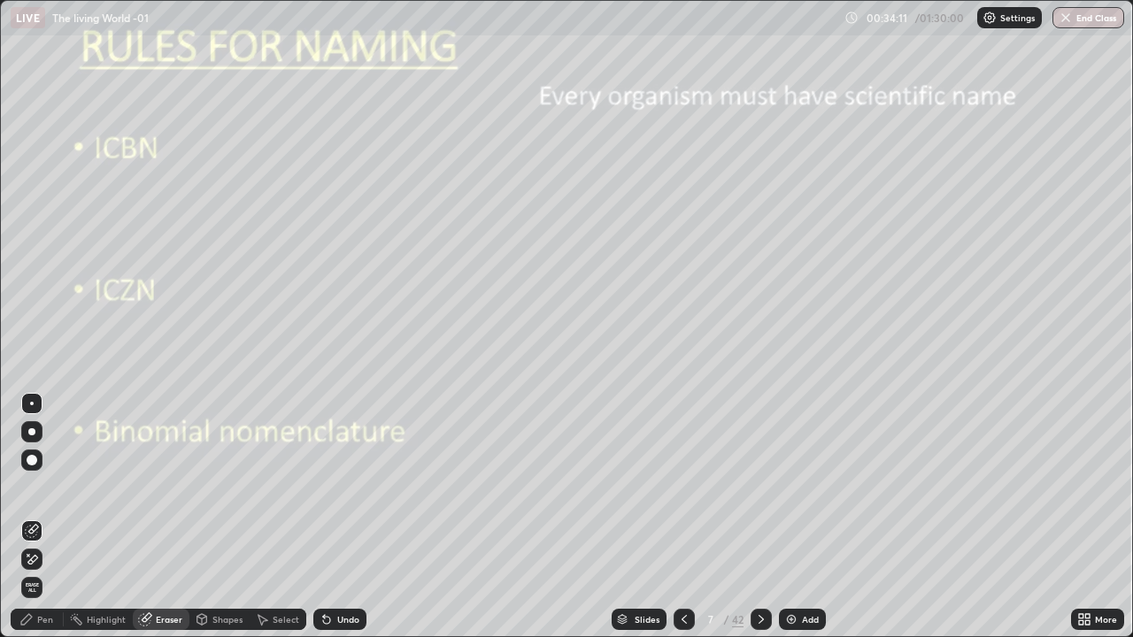
click at [28, 517] on icon at bounding box center [33, 559] width 10 height 9
click at [47, 517] on div "Pen" at bounding box center [45, 619] width 16 height 9
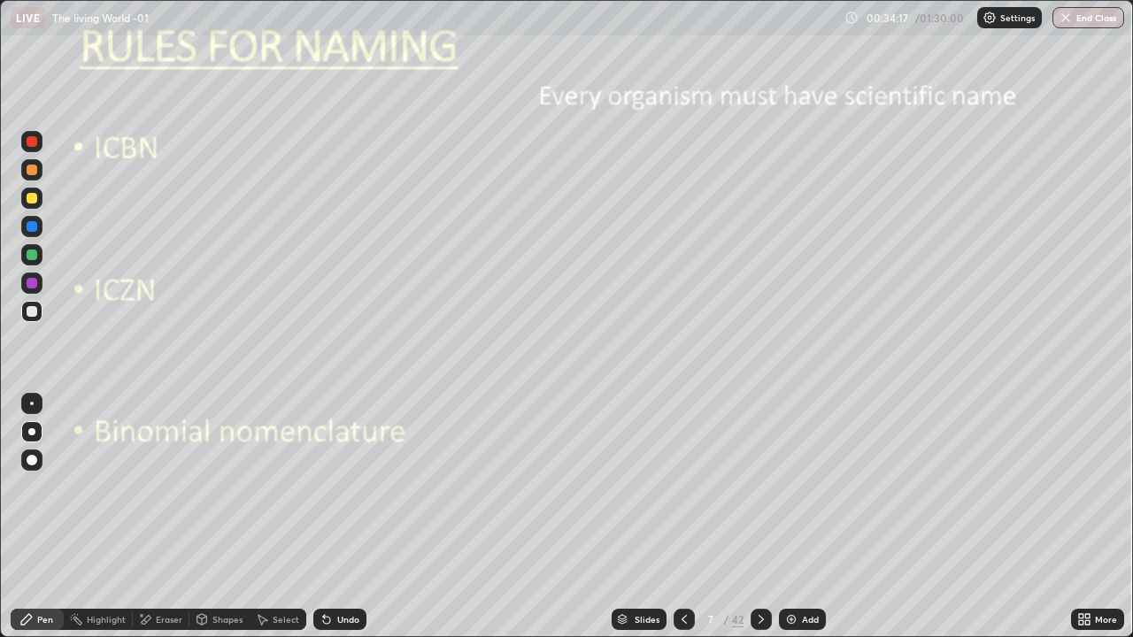
click at [31, 431] on div at bounding box center [31, 432] width 7 height 7
click at [31, 255] on div at bounding box center [32, 255] width 11 height 11
click at [35, 313] on div at bounding box center [32, 311] width 11 height 11
click at [344, 517] on div "Undo" at bounding box center [348, 619] width 22 height 9
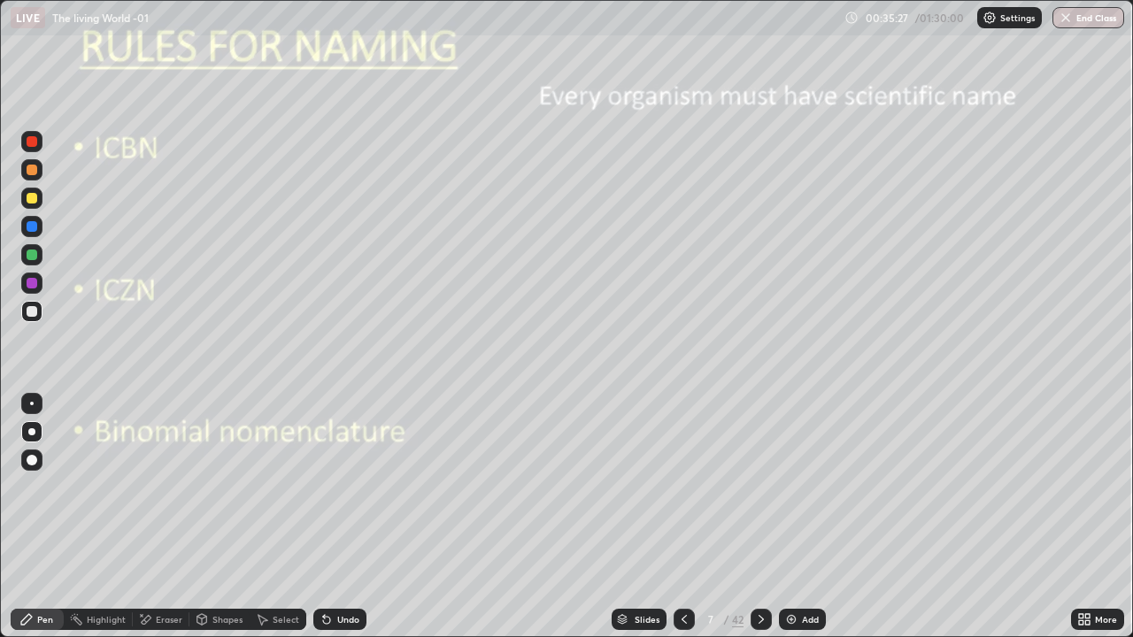
click at [342, 517] on div "Undo" at bounding box center [348, 619] width 22 height 9
click at [343, 517] on div "Undo" at bounding box center [348, 619] width 22 height 9
click at [344, 517] on div "Undo" at bounding box center [348, 619] width 22 height 9
click at [346, 517] on div "Undo" at bounding box center [339, 619] width 53 height 21
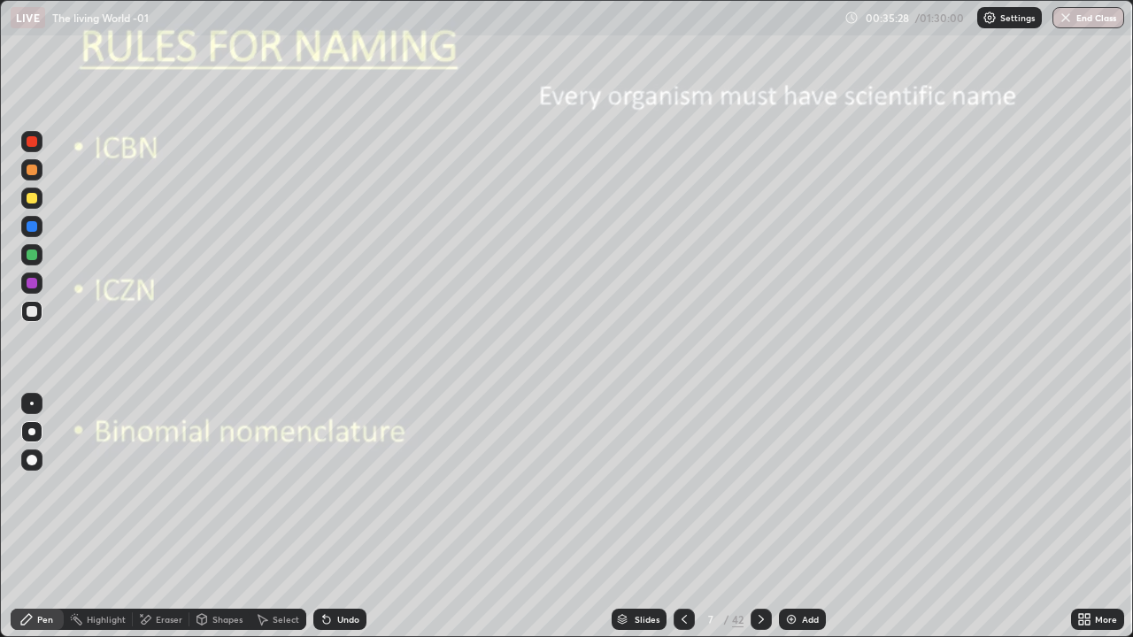
click at [346, 517] on div "Undo" at bounding box center [348, 619] width 22 height 9
click at [349, 517] on div "Undo" at bounding box center [348, 619] width 22 height 9
click at [33, 255] on div at bounding box center [32, 255] width 11 height 11
click at [34, 285] on div at bounding box center [32, 283] width 11 height 11
click at [350, 517] on div "Undo" at bounding box center [348, 619] width 22 height 9
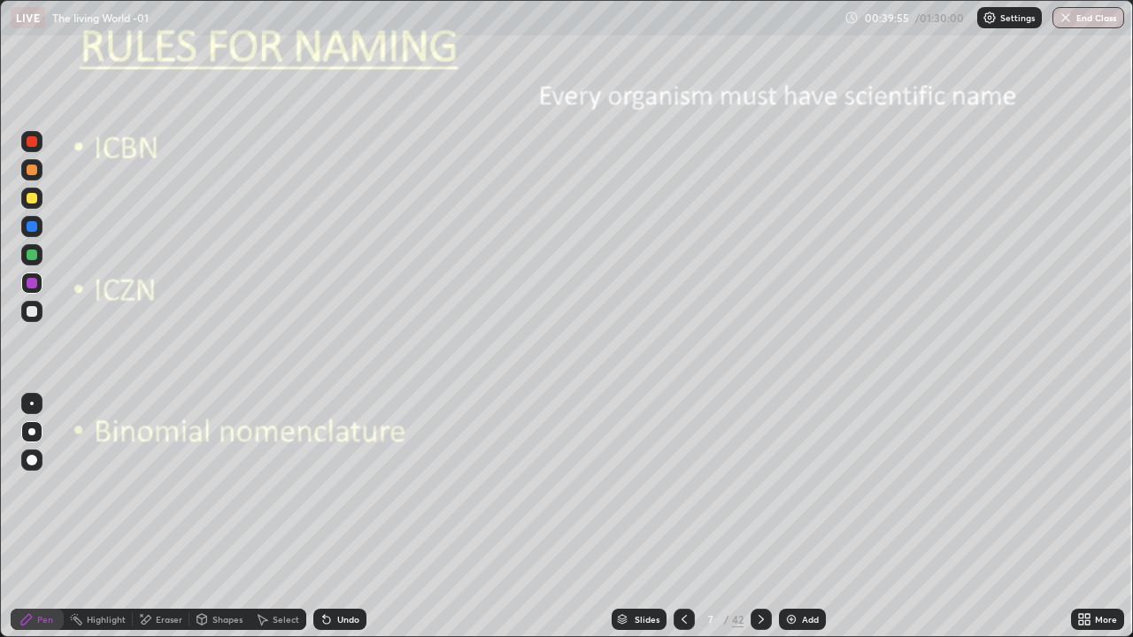
click at [347, 517] on div "Undo" at bounding box center [348, 619] width 22 height 9
click at [32, 431] on div at bounding box center [31, 432] width 7 height 7
click at [35, 312] on div at bounding box center [32, 311] width 11 height 11
click at [344, 517] on div "Undo" at bounding box center [348, 619] width 22 height 9
click at [342, 517] on div "Undo" at bounding box center [348, 619] width 22 height 9
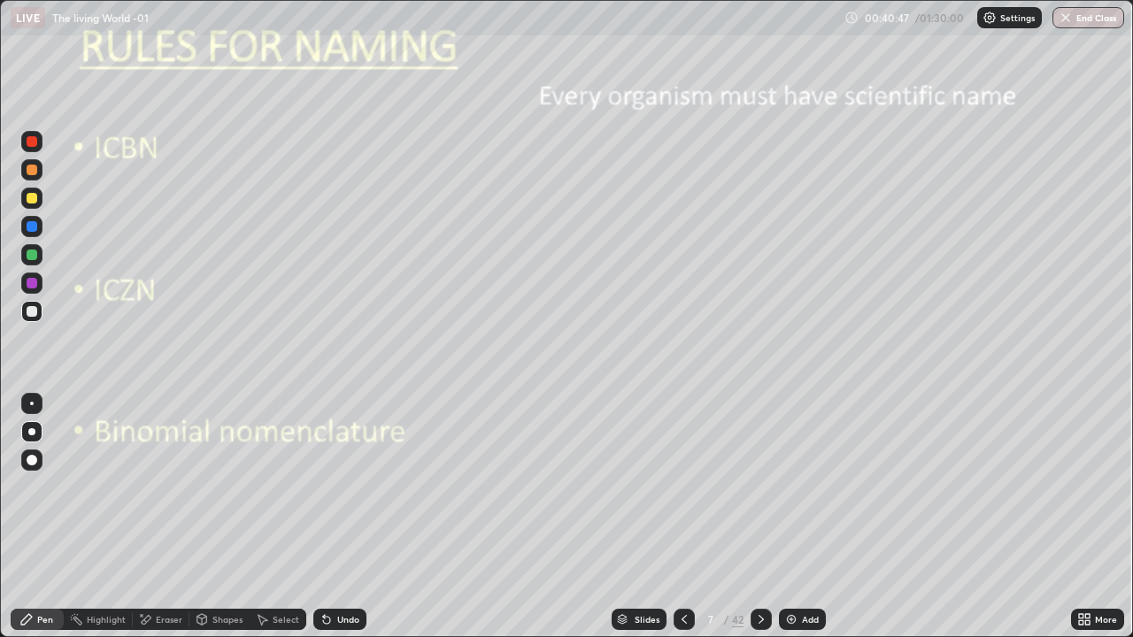
click at [352, 517] on div "Undo" at bounding box center [348, 619] width 22 height 9
click at [344, 517] on div "Undo" at bounding box center [339, 619] width 53 height 21
click at [348, 517] on div "Undo" at bounding box center [348, 619] width 22 height 9
click at [344, 517] on div "Undo" at bounding box center [339, 619] width 53 height 21
click at [759, 517] on icon at bounding box center [761, 619] width 5 height 9
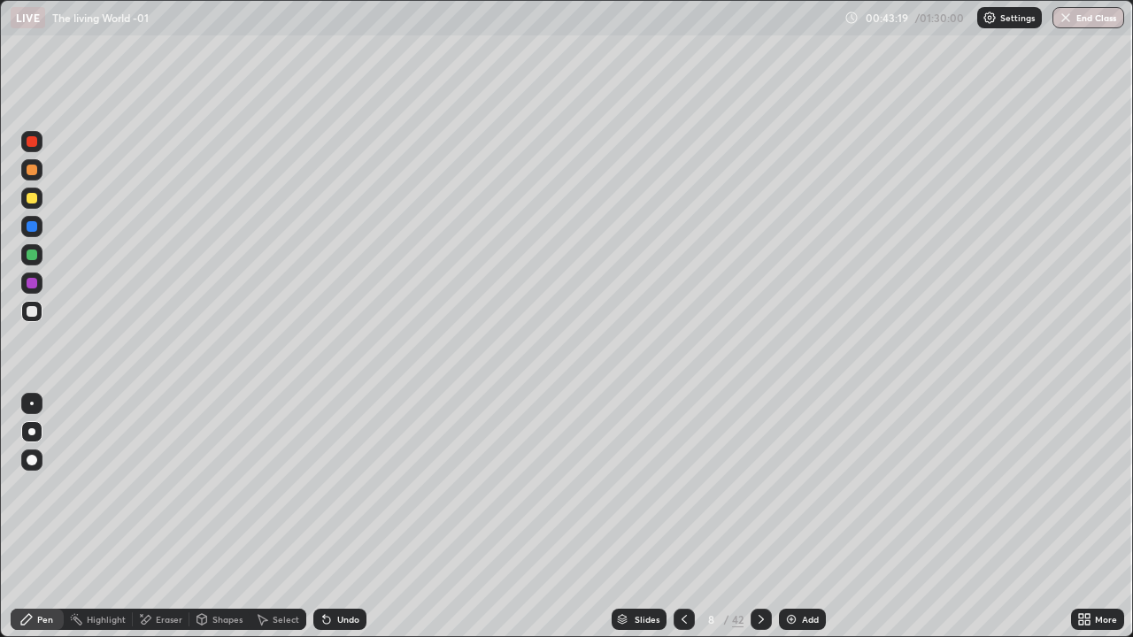
click at [681, 517] on icon at bounding box center [684, 620] width 14 height 14
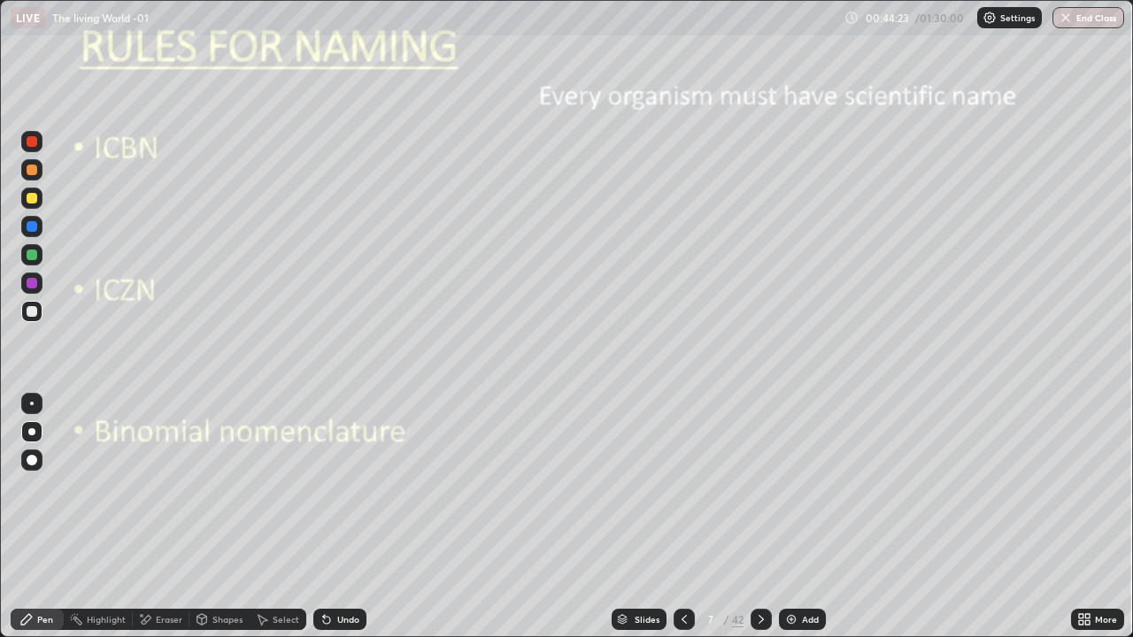
click at [761, 517] on icon at bounding box center [761, 620] width 14 height 14
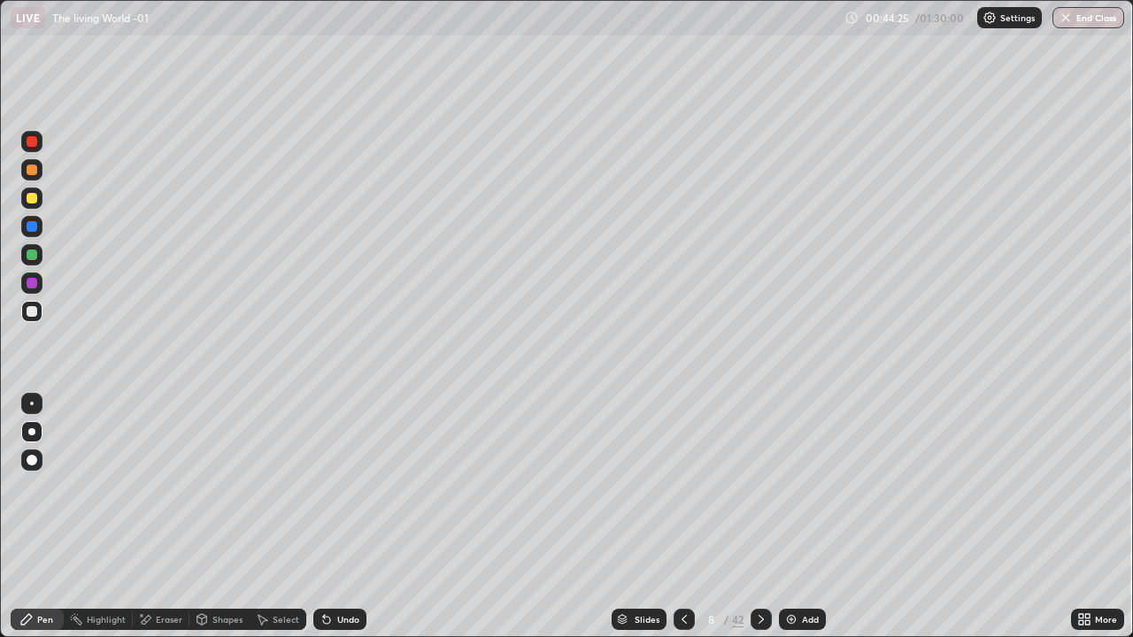
click at [39, 200] on div at bounding box center [31, 198] width 21 height 21
click at [36, 228] on div at bounding box center [32, 226] width 11 height 11
click at [40, 254] on div at bounding box center [31, 254] width 21 height 21
click at [760, 517] on icon at bounding box center [761, 620] width 14 height 14
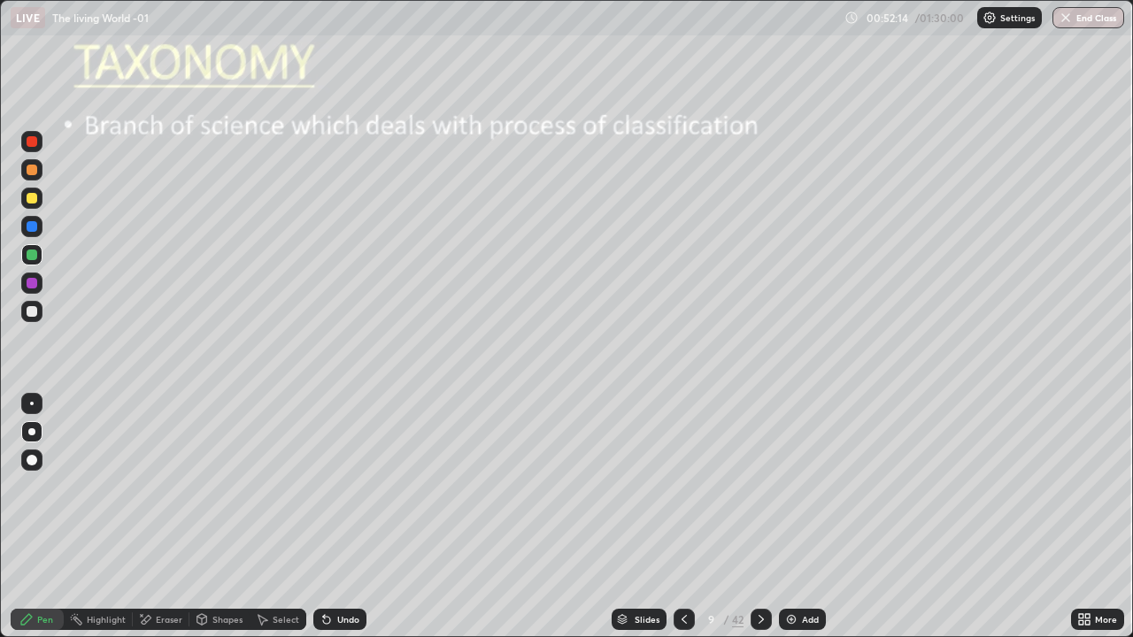
click at [680, 517] on icon at bounding box center [684, 620] width 14 height 14
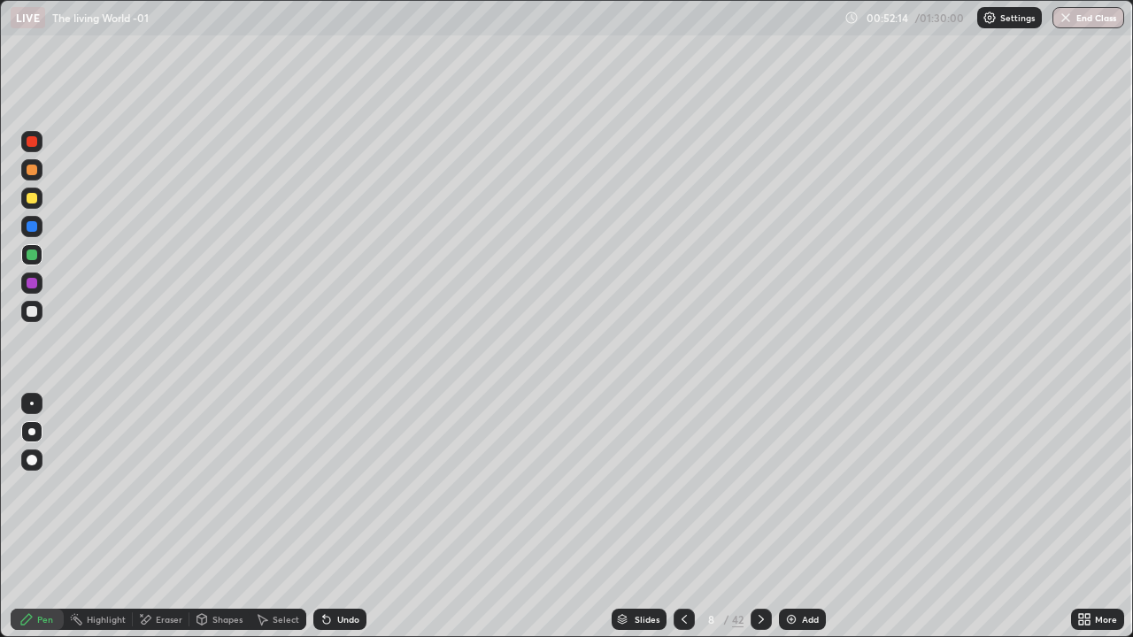
click at [806, 517] on div "Add" at bounding box center [810, 619] width 17 height 9
click at [33, 460] on div at bounding box center [32, 460] width 11 height 11
click at [33, 198] on div at bounding box center [32, 198] width 11 height 11
click at [158, 517] on div "Eraser" at bounding box center [169, 619] width 27 height 9
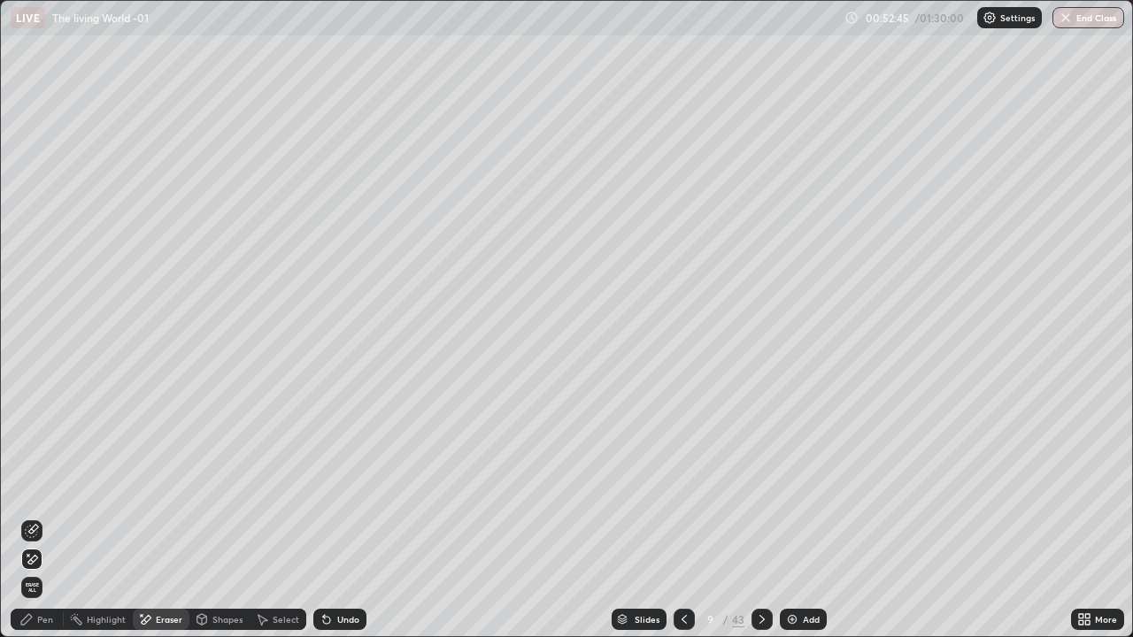
click at [36, 517] on icon at bounding box center [32, 531] width 14 height 14
click at [42, 517] on div "Pen" at bounding box center [37, 619] width 53 height 21
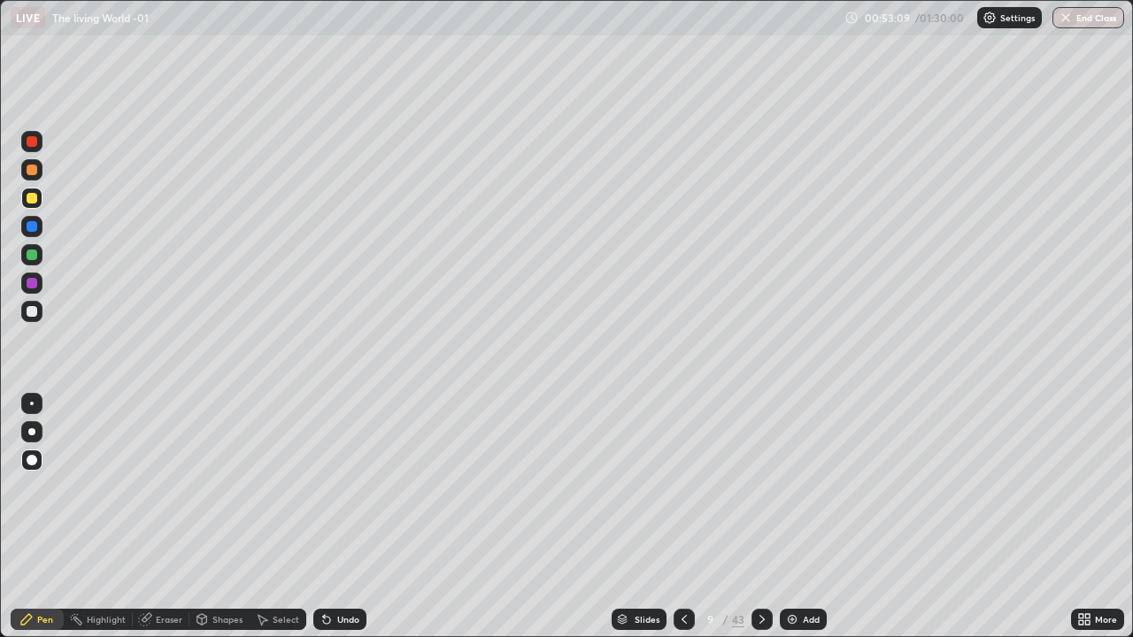
click at [163, 517] on div "Eraser" at bounding box center [169, 619] width 27 height 9
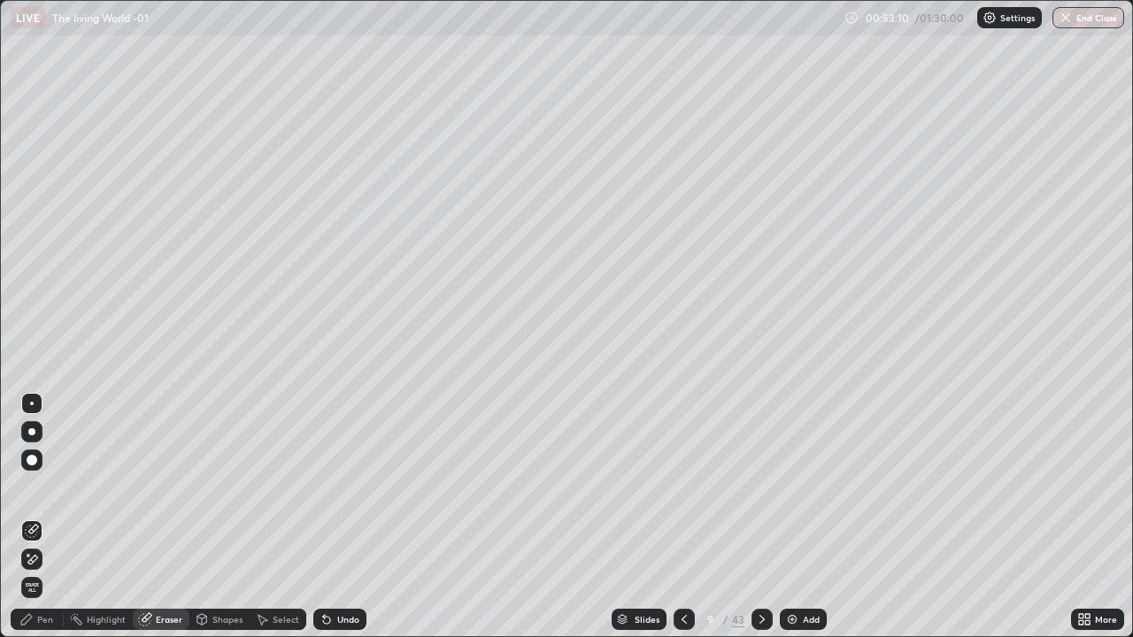
click at [35, 517] on div at bounding box center [31, 531] width 21 height 21
click at [38, 517] on div "Pen" at bounding box center [45, 619] width 16 height 9
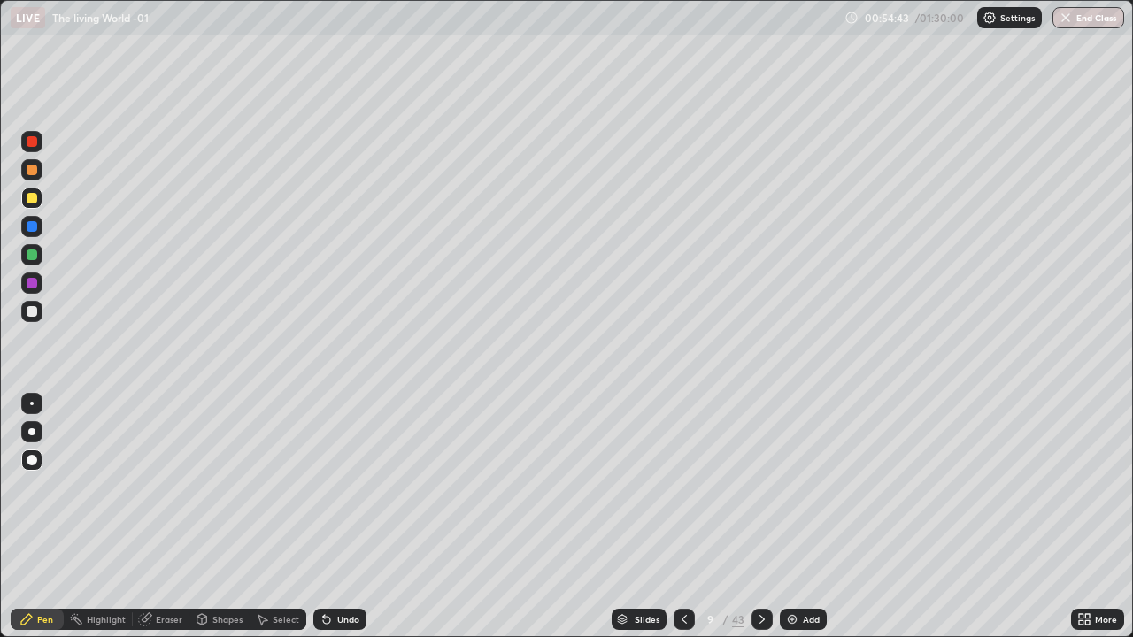
click at [39, 314] on div at bounding box center [31, 311] width 21 height 21
click at [35, 310] on div at bounding box center [32, 311] width 11 height 11
click at [33, 203] on div at bounding box center [32, 198] width 11 height 11
click at [804, 517] on div "Add" at bounding box center [803, 619] width 47 height 21
click at [38, 312] on div at bounding box center [31, 311] width 21 height 21
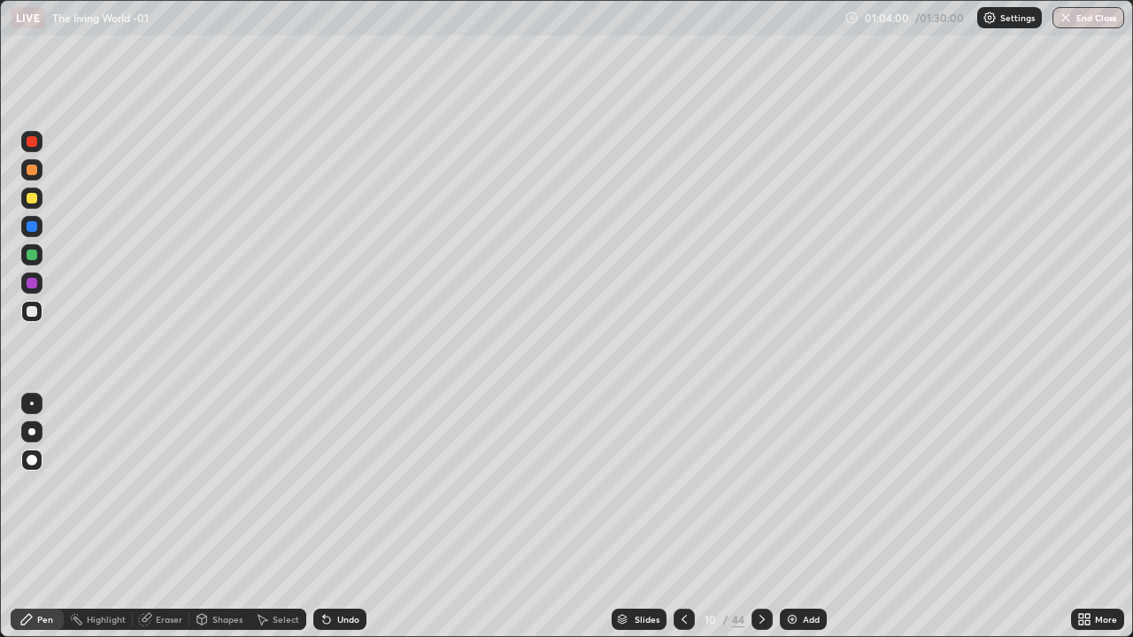
click at [336, 517] on div "Undo" at bounding box center [339, 619] width 53 height 21
click at [212, 517] on div "Shapes" at bounding box center [227, 619] width 30 height 9
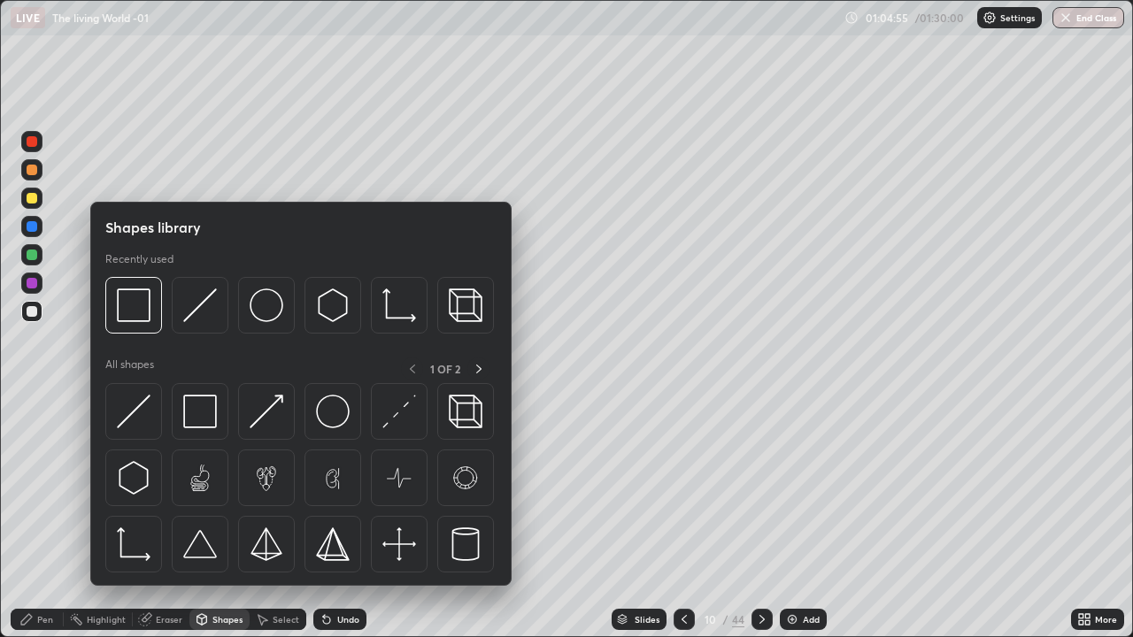
click at [34, 259] on div at bounding box center [32, 255] width 11 height 11
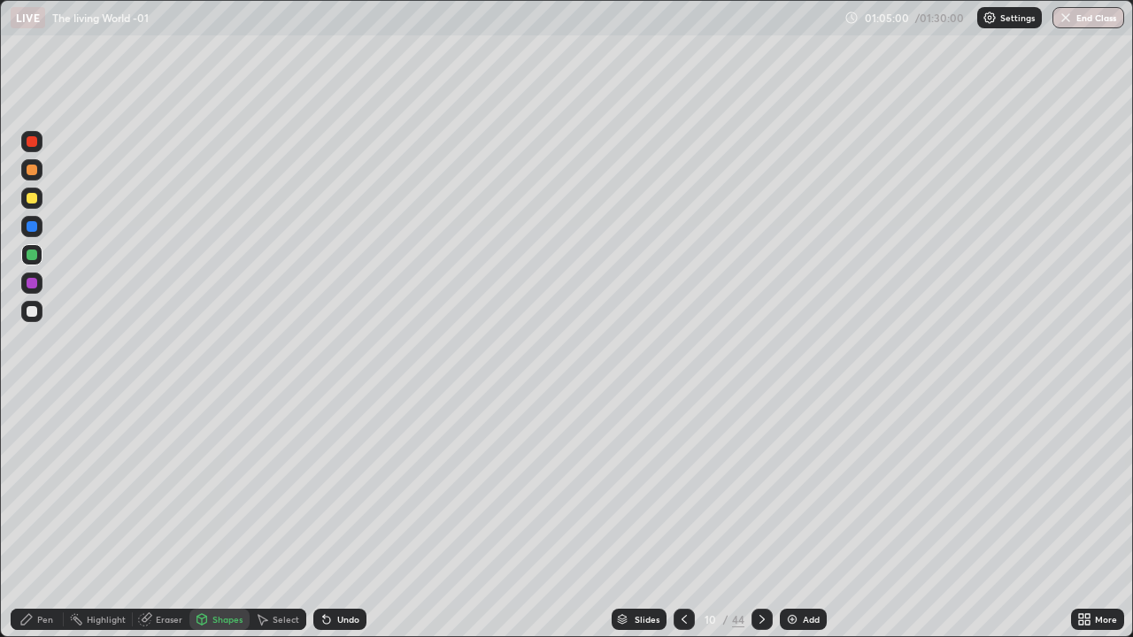
click at [40, 517] on div "Pen" at bounding box center [45, 619] width 16 height 9
click at [28, 450] on div at bounding box center [31, 460] width 21 height 21
click at [33, 307] on div at bounding box center [32, 311] width 11 height 11
click at [764, 517] on icon at bounding box center [762, 620] width 14 height 14
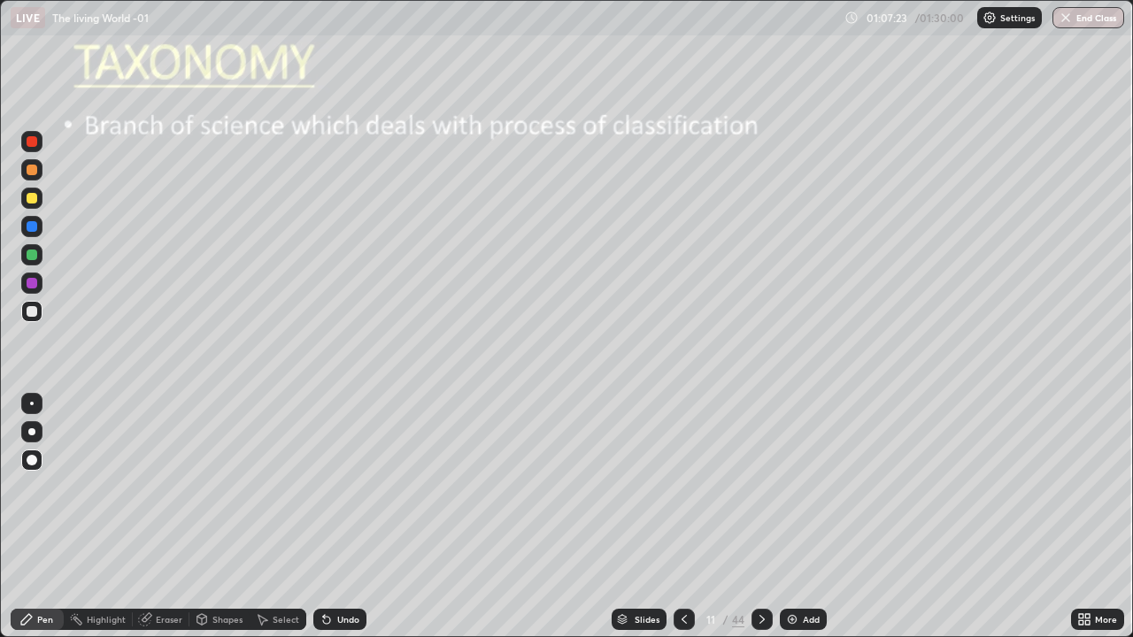
click at [683, 517] on icon at bounding box center [684, 620] width 14 height 14
click at [788, 517] on img at bounding box center [792, 620] width 14 height 14
click at [33, 196] on div at bounding box center [32, 198] width 11 height 11
click at [33, 200] on div at bounding box center [32, 198] width 11 height 11
click at [31, 200] on div at bounding box center [32, 198] width 11 height 11
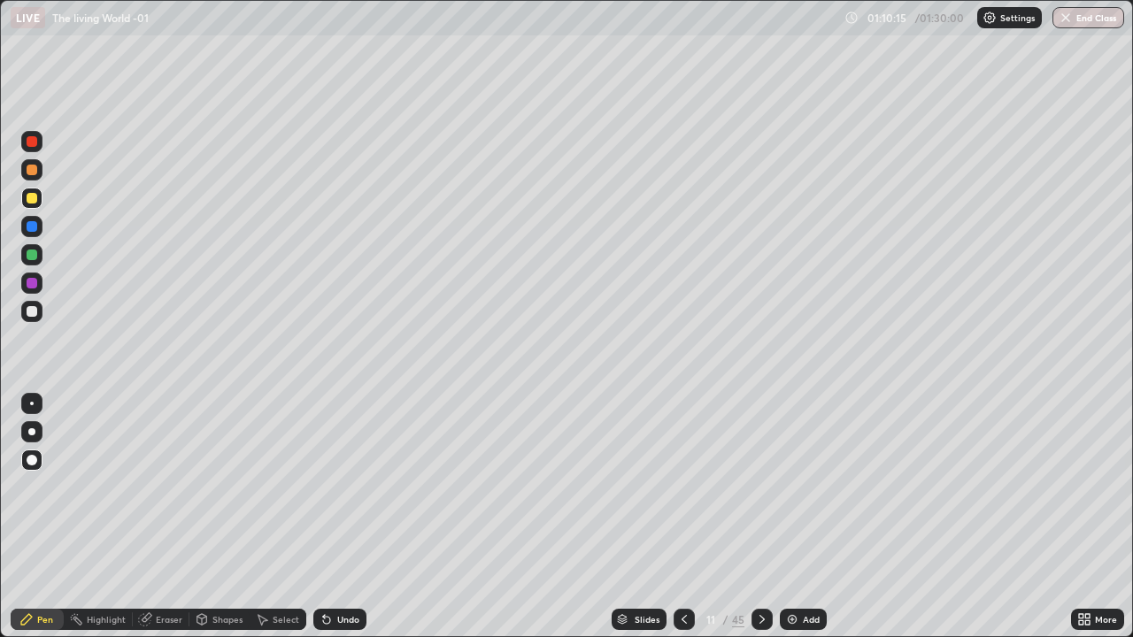
click at [35, 203] on div at bounding box center [31, 198] width 21 height 21
click at [349, 517] on div "Undo" at bounding box center [339, 619] width 53 height 21
click at [762, 517] on icon at bounding box center [762, 620] width 14 height 14
click at [38, 254] on div at bounding box center [31, 254] width 21 height 21
click at [337, 517] on div "Undo" at bounding box center [348, 619] width 22 height 9
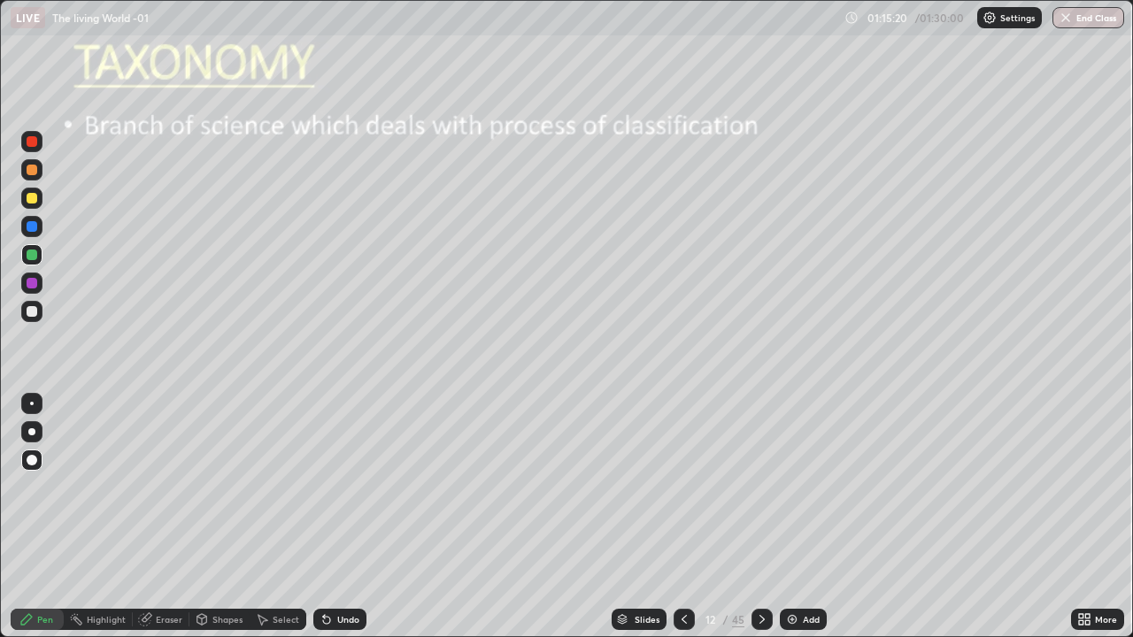
click at [35, 314] on div at bounding box center [32, 311] width 11 height 11
click at [345, 517] on div "Undo" at bounding box center [348, 619] width 22 height 9
click at [760, 517] on icon at bounding box center [762, 620] width 14 height 14
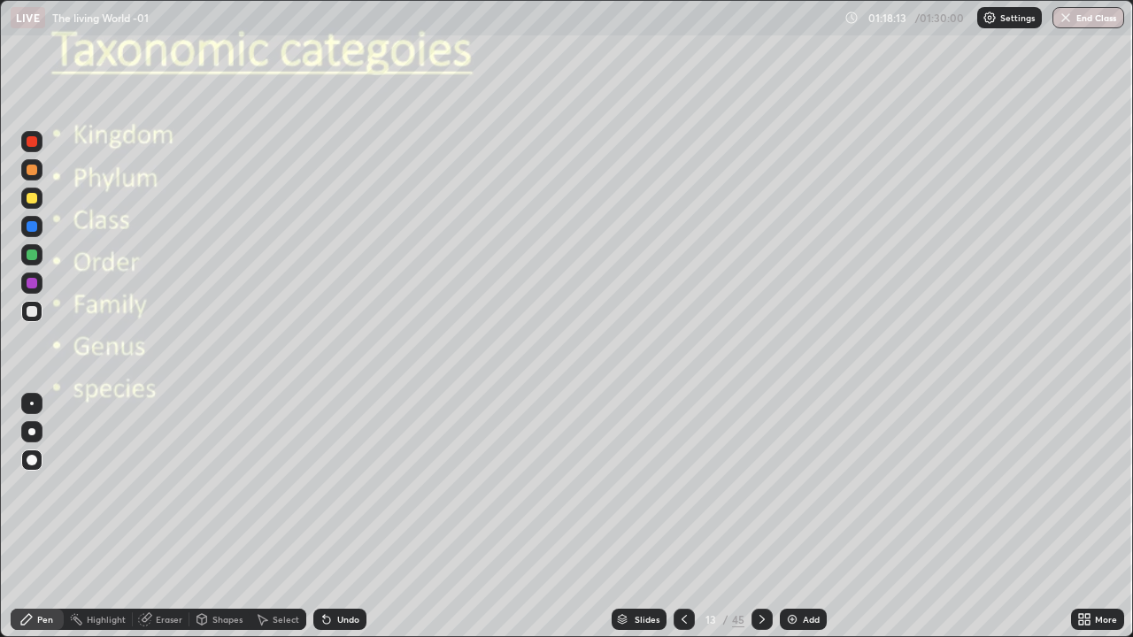
click at [684, 517] on icon at bounding box center [684, 620] width 14 height 14
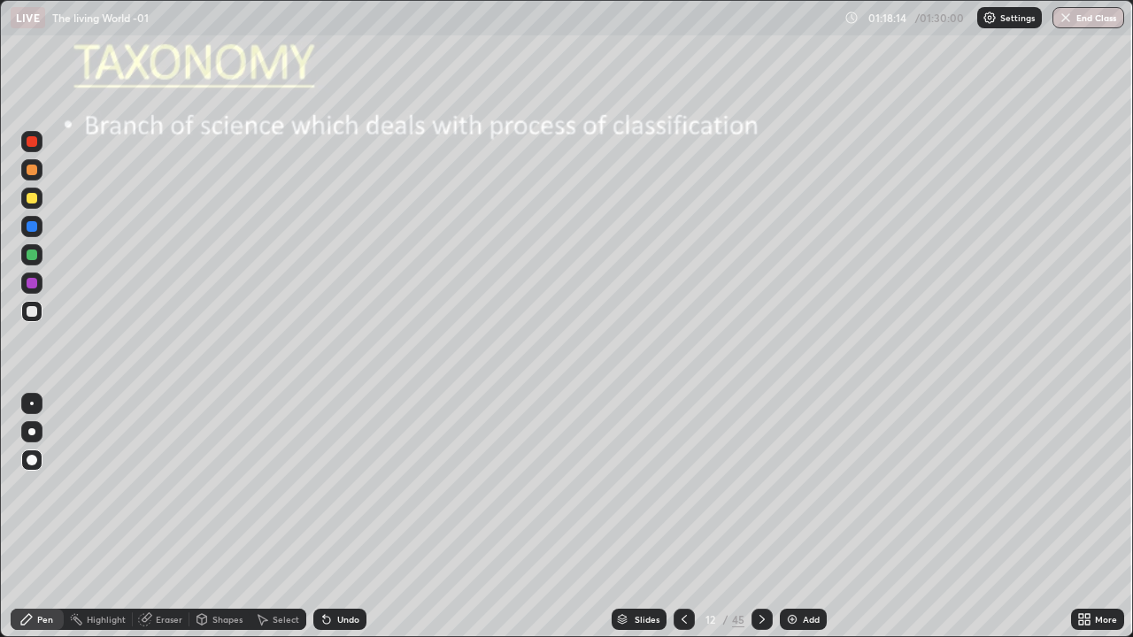
click at [813, 517] on div "Add" at bounding box center [811, 619] width 17 height 9
click at [35, 256] on div at bounding box center [32, 255] width 11 height 11
click at [207, 517] on icon at bounding box center [202, 620] width 14 height 14
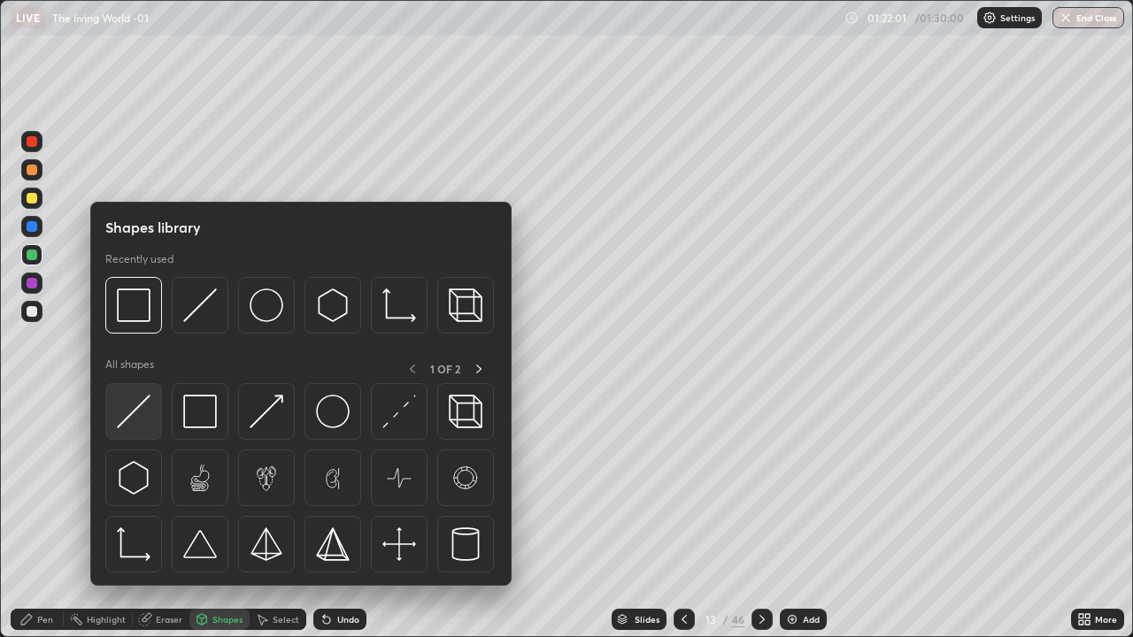
click at [135, 409] on img at bounding box center [134, 412] width 34 height 34
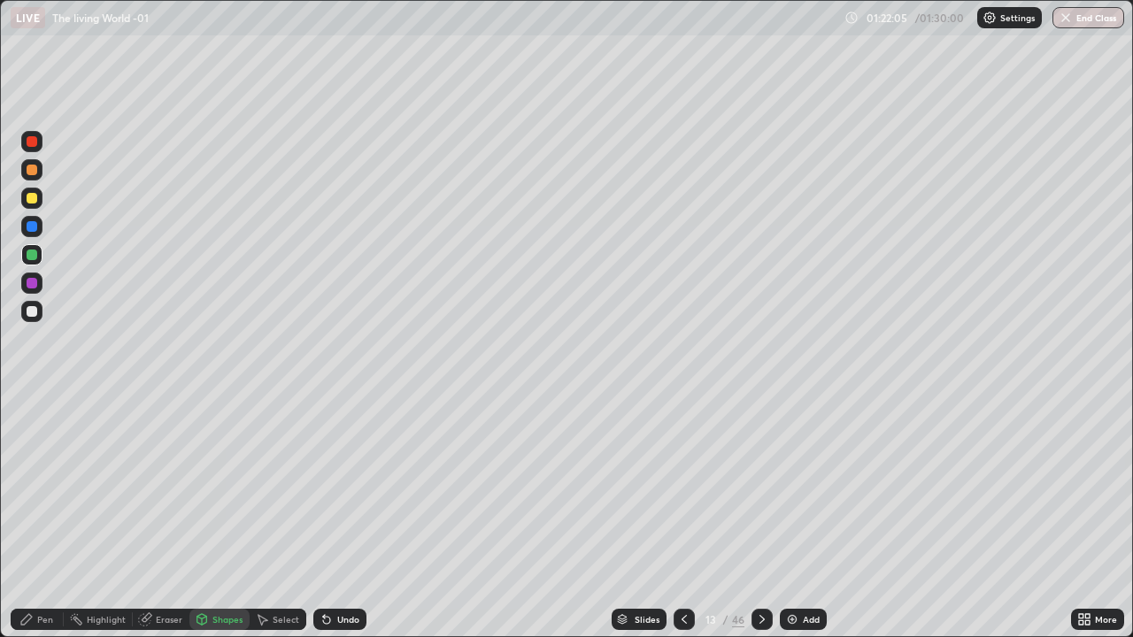
click at [40, 517] on div "Pen" at bounding box center [37, 619] width 53 height 21
click at [30, 196] on div at bounding box center [32, 198] width 11 height 11
click at [1089, 19] on button "End Class" at bounding box center [1089, 17] width 72 height 21
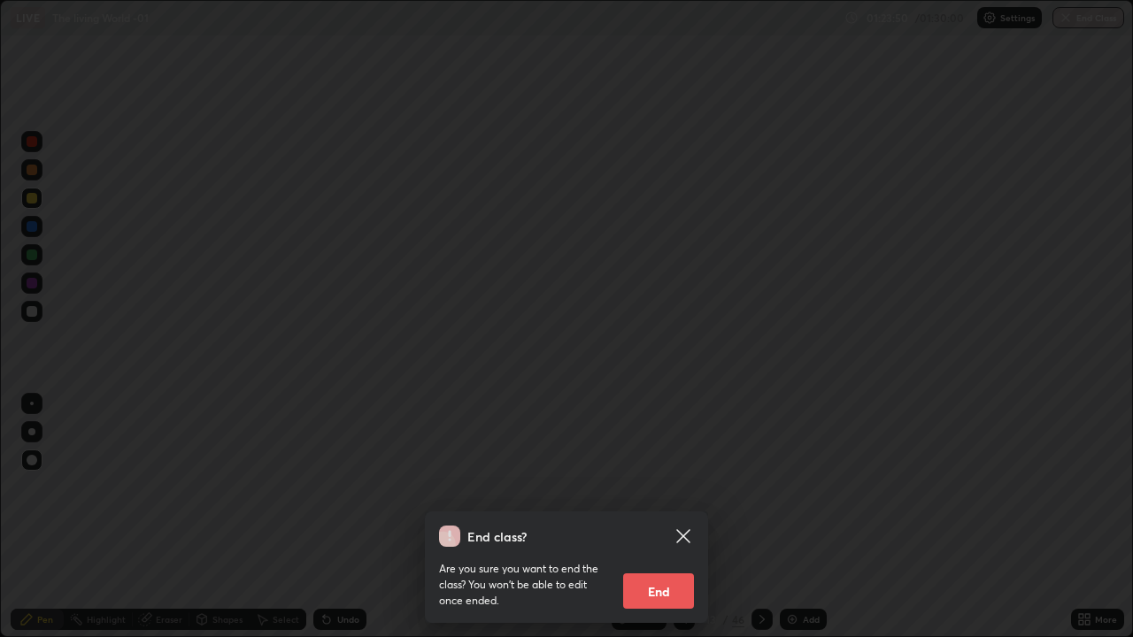
click at [685, 517] on button "End" at bounding box center [658, 591] width 71 height 35
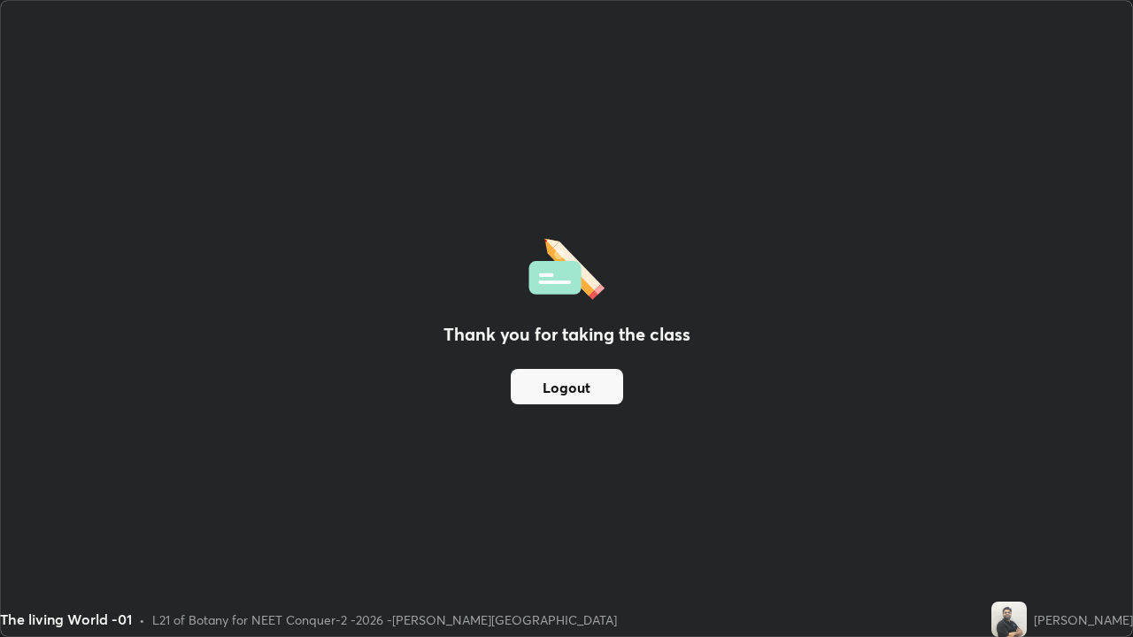
click at [570, 392] on button "Logout" at bounding box center [567, 386] width 112 height 35
